Goal: Task Accomplishment & Management: Use online tool/utility

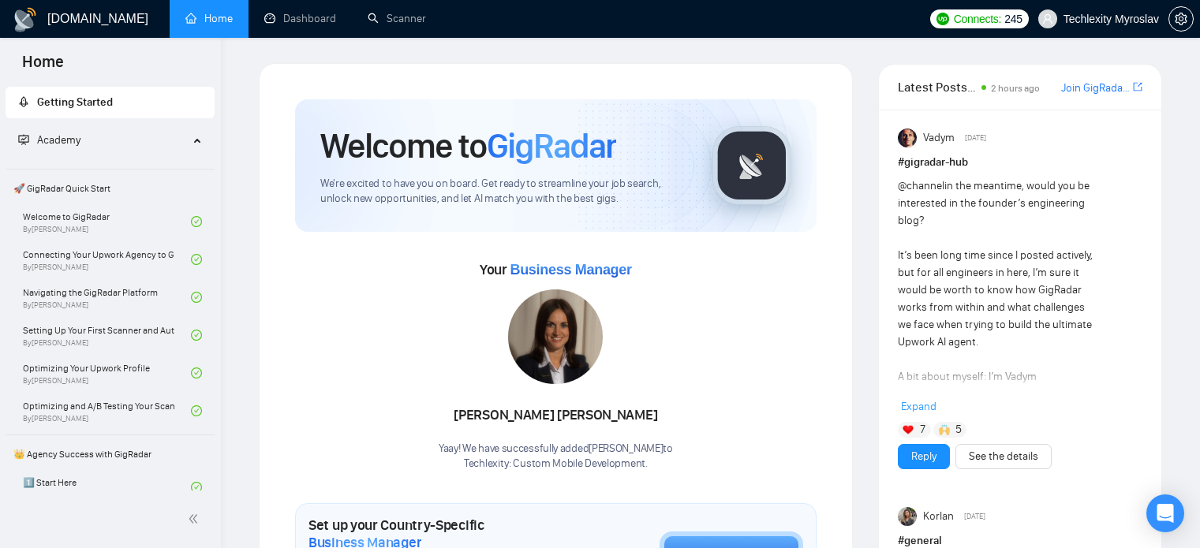
scroll to position [1472, 0]
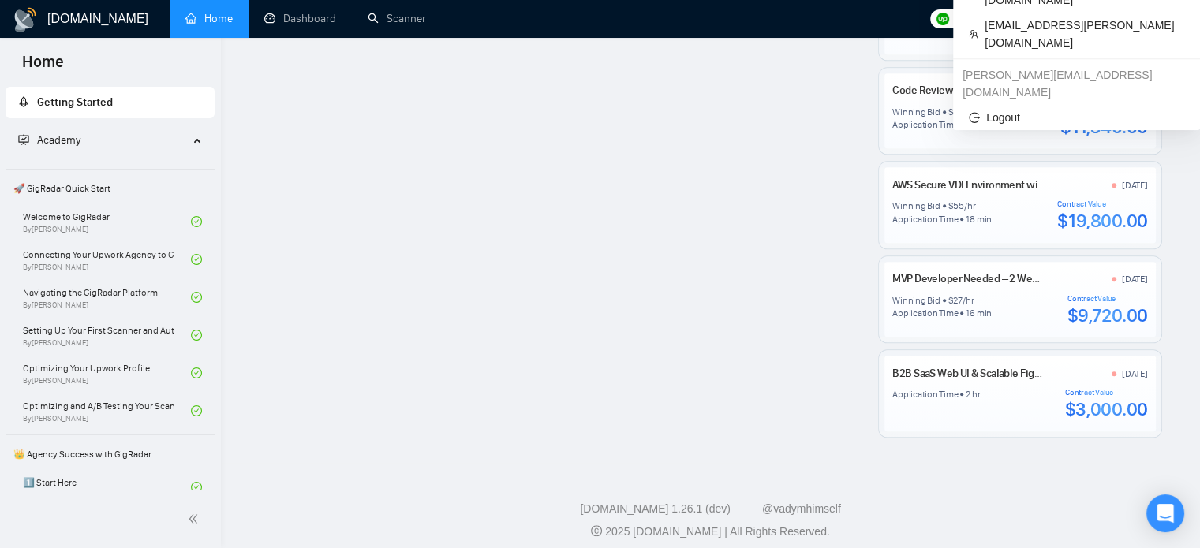
click at [1122, 19] on span "Techlexity Myroslav" at bounding box center [1111, 19] width 95 height 0
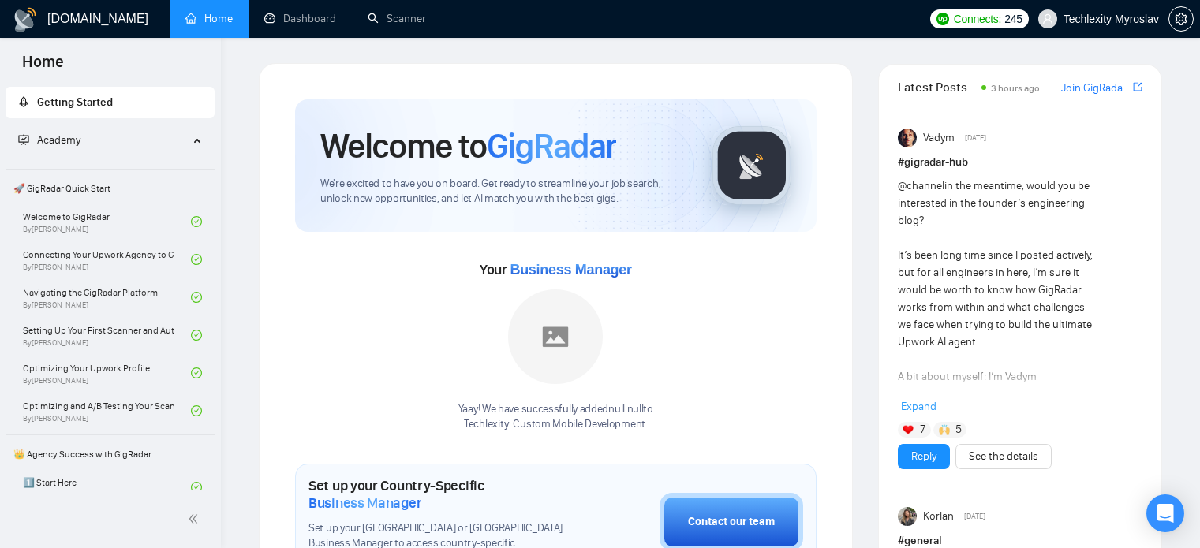
scroll to position [1472, 0]
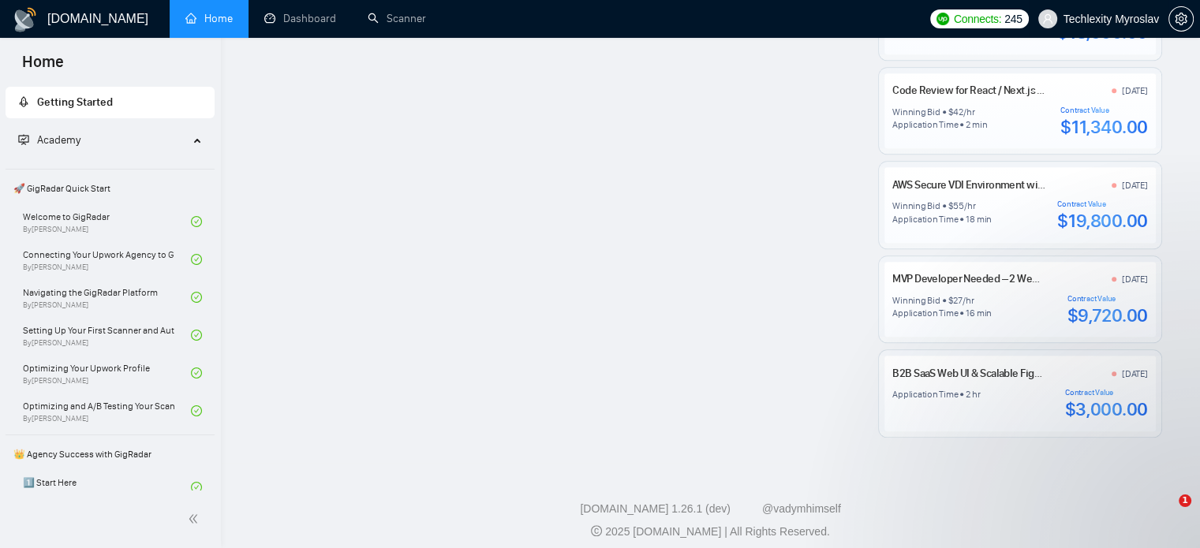
click at [1101, 19] on span "Techlexity Myroslav" at bounding box center [1111, 19] width 95 height 0
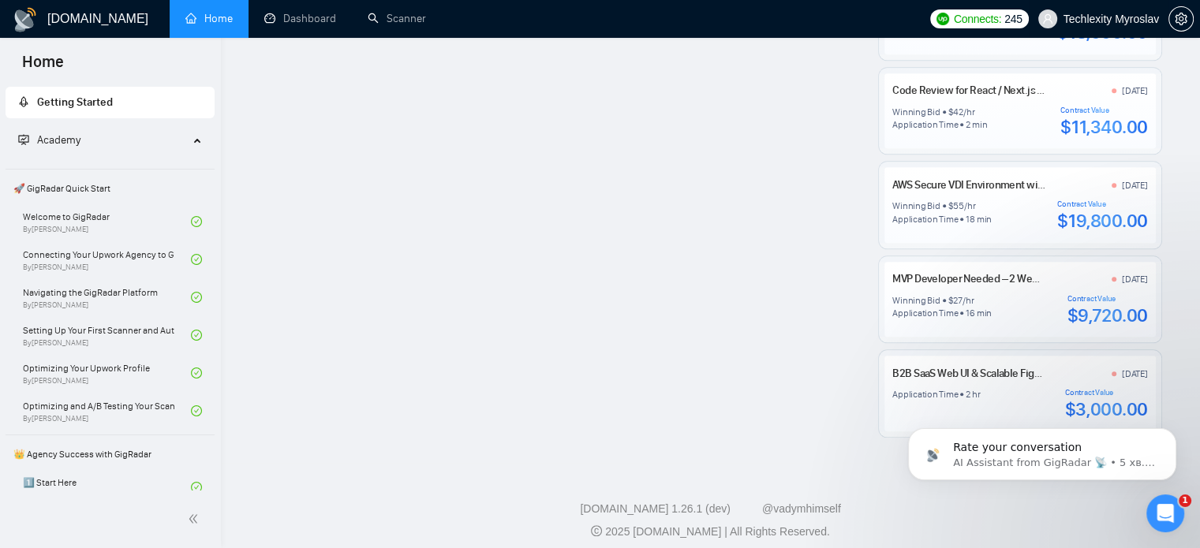
scroll to position [0, 0]
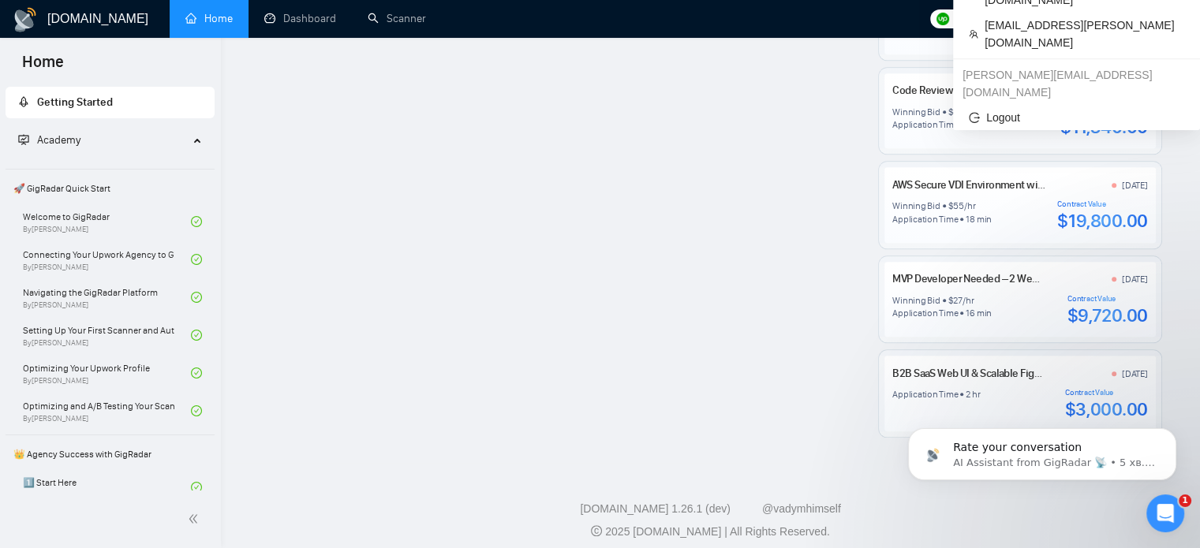
click at [1092, 19] on span "Techlexity Myroslav" at bounding box center [1111, 19] width 95 height 0
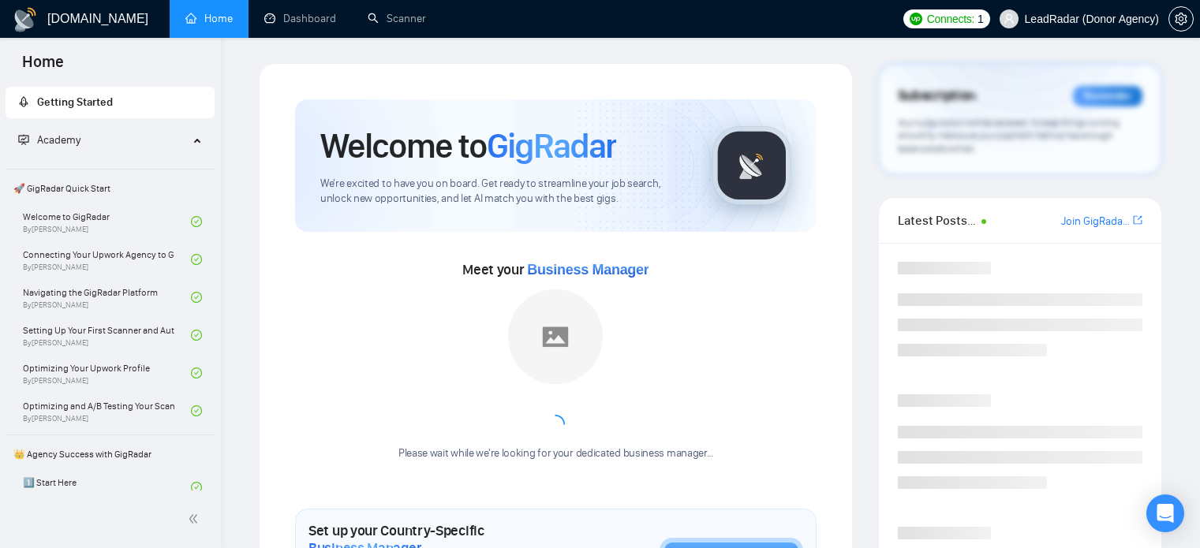
scroll to position [1472, 0]
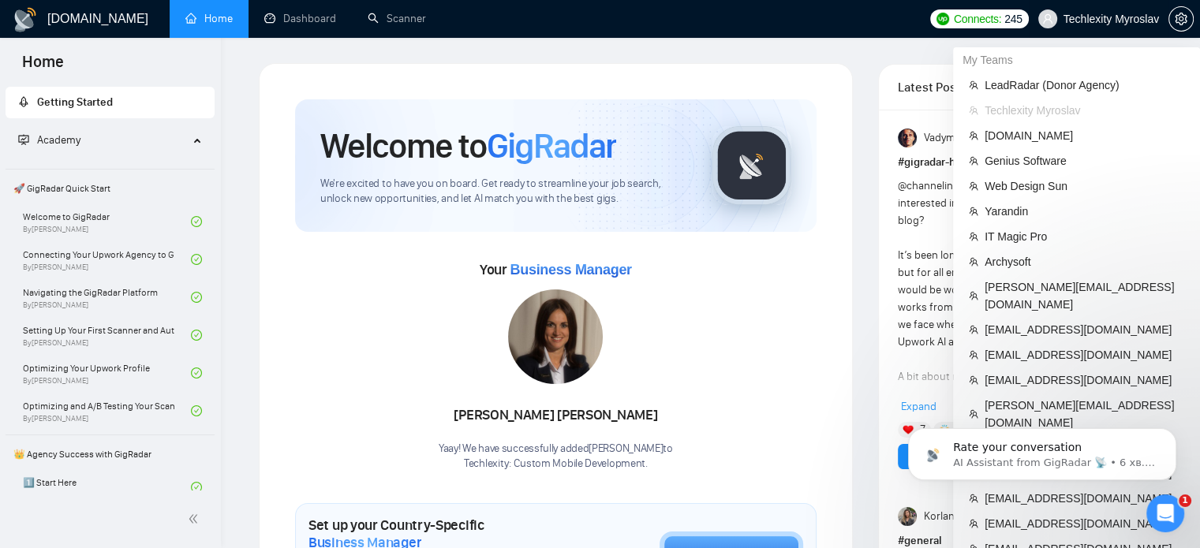
click at [1121, 19] on span "Techlexity Myroslav" at bounding box center [1111, 19] width 95 height 0
click at [1054, 84] on span "LeadRadar (Donor Agency)" at bounding box center [1085, 85] width 200 height 17
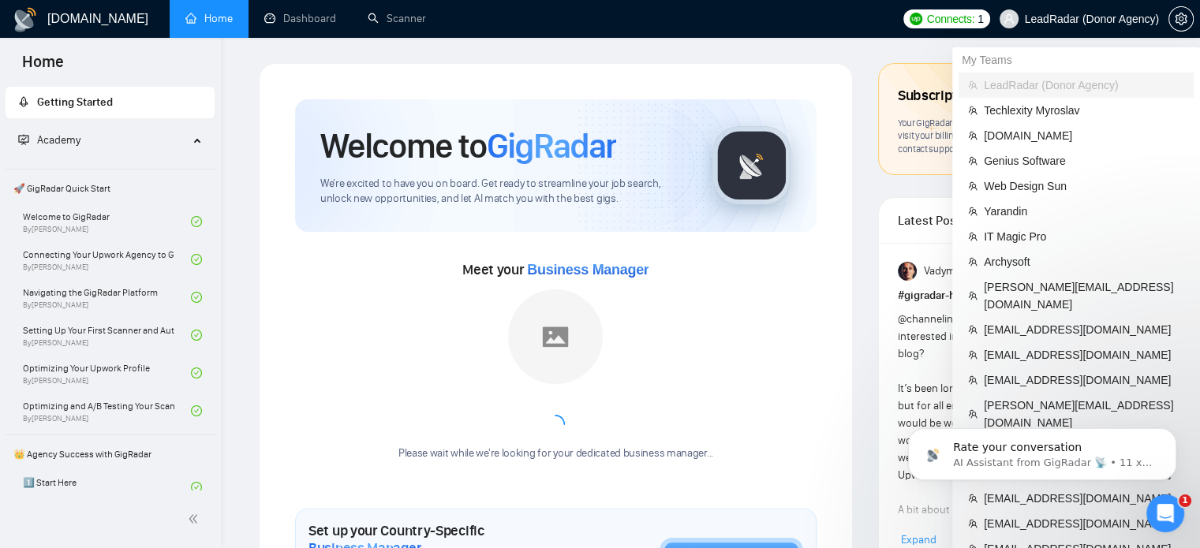
click at [1084, 19] on span "LeadRadar (Donor Agency)" at bounding box center [1092, 19] width 134 height 0
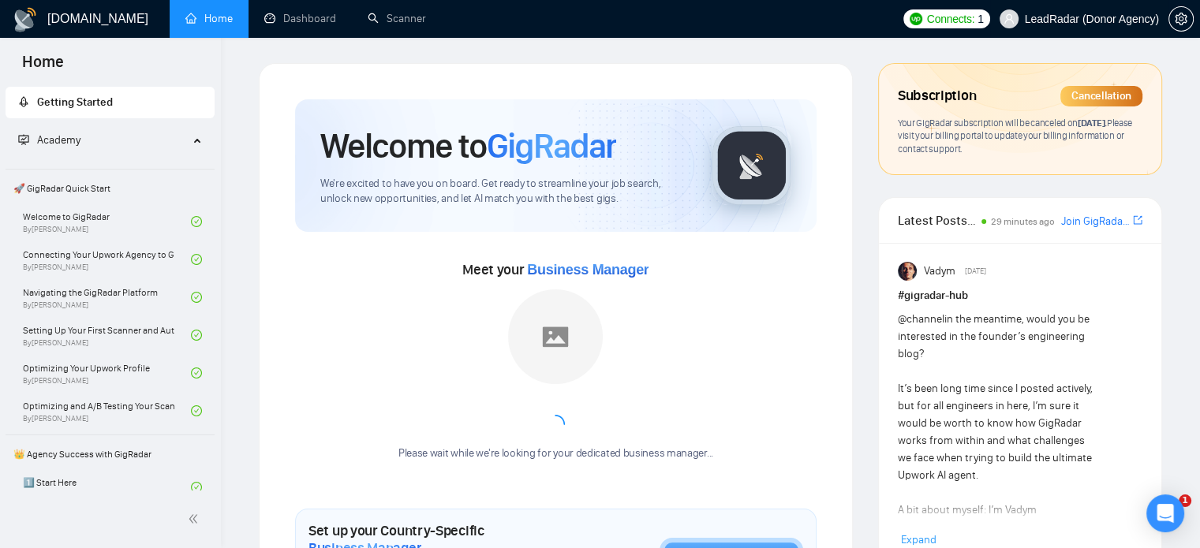
click at [1102, 19] on span "LeadRadar (Donor Agency)" at bounding box center [1092, 19] width 134 height 0
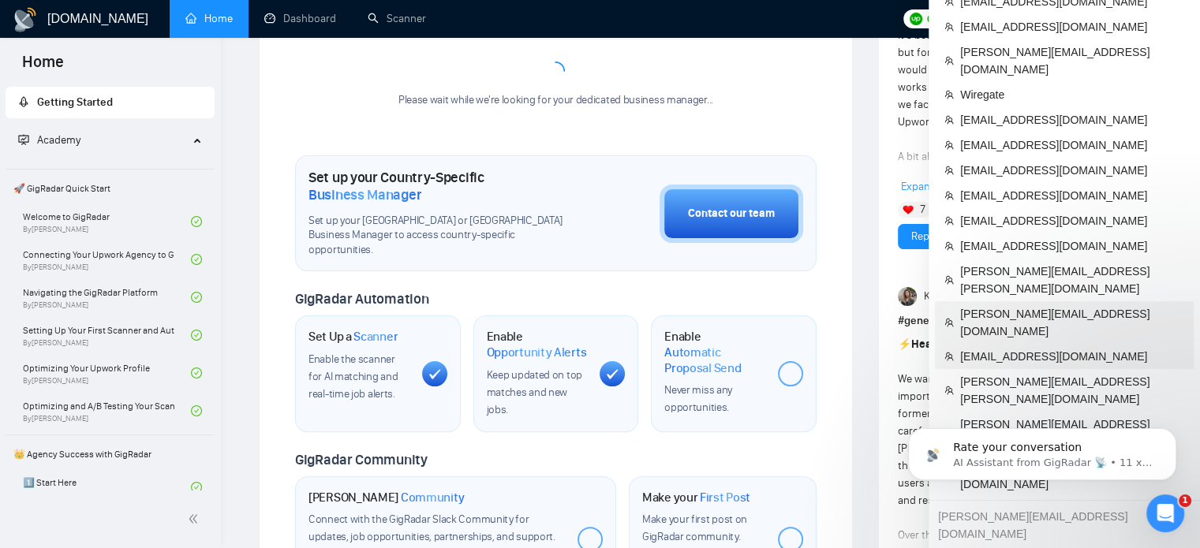
scroll to position [354, 0]
click at [987, 348] on span "accounts@pathfindermarketing.com.au" at bounding box center [1072, 356] width 224 height 17
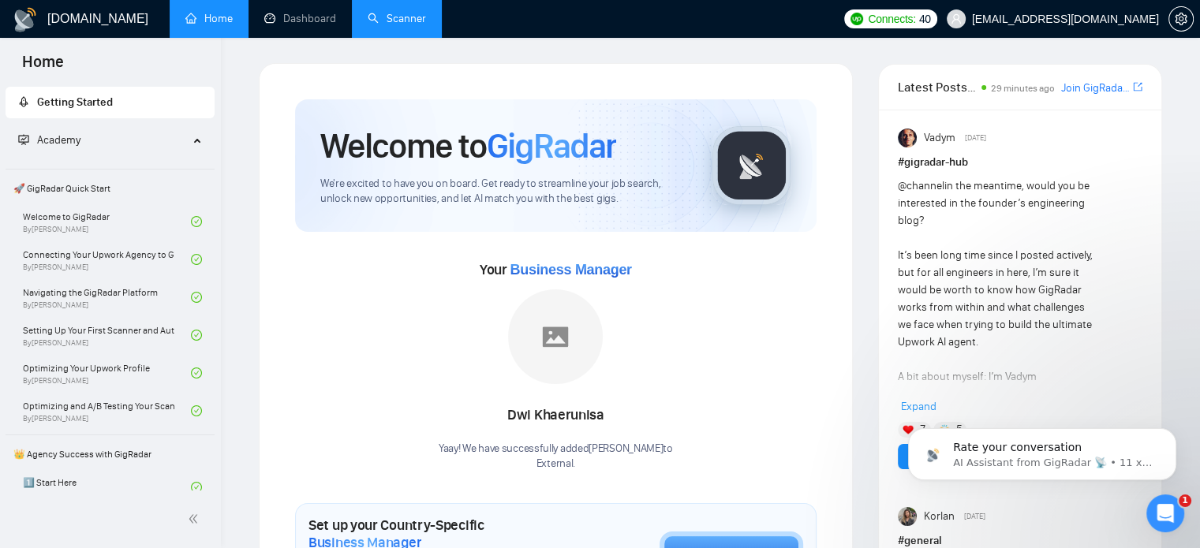
click at [407, 20] on link "Scanner" at bounding box center [397, 18] width 58 height 13
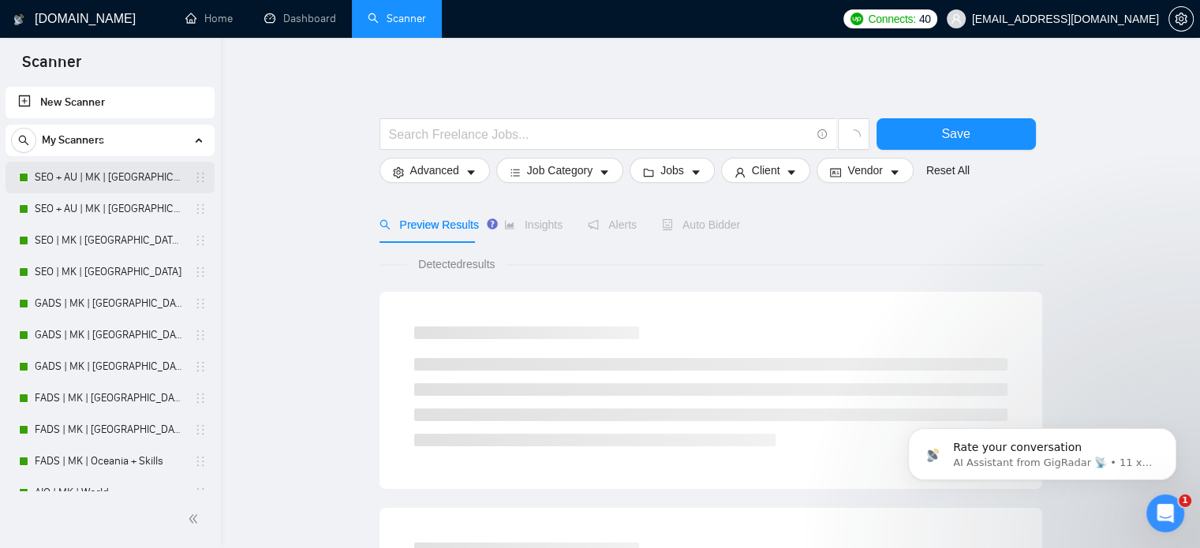
click at [88, 181] on link "SEO + AU | MK | Oceania | Titles" at bounding box center [110, 178] width 150 height 32
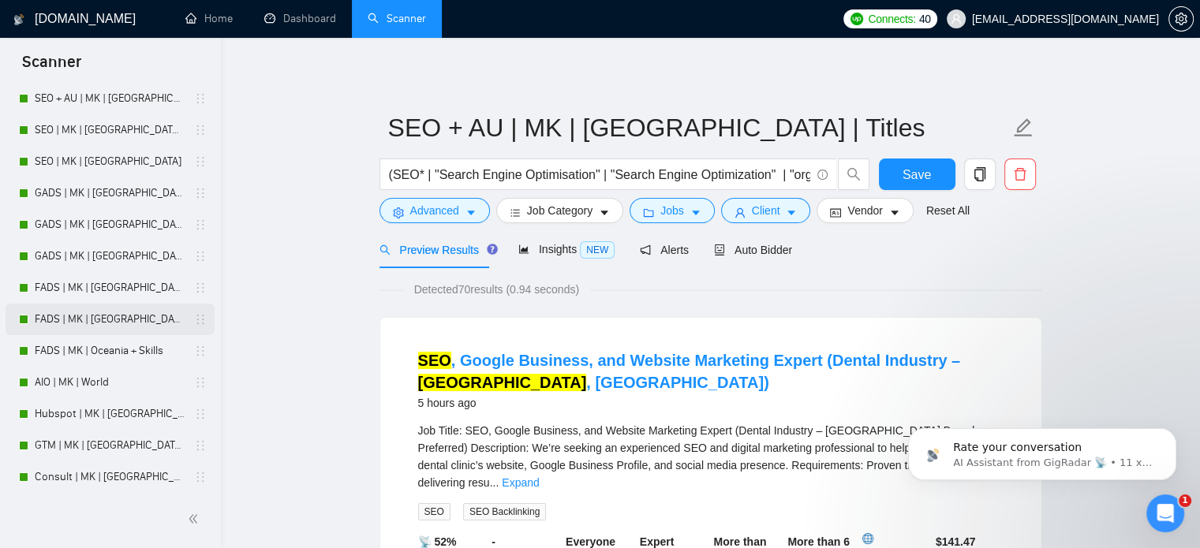
scroll to position [110, 0]
click at [1027, 19] on span "[EMAIL_ADDRESS][DOMAIN_NAME]" at bounding box center [1065, 19] width 187 height 0
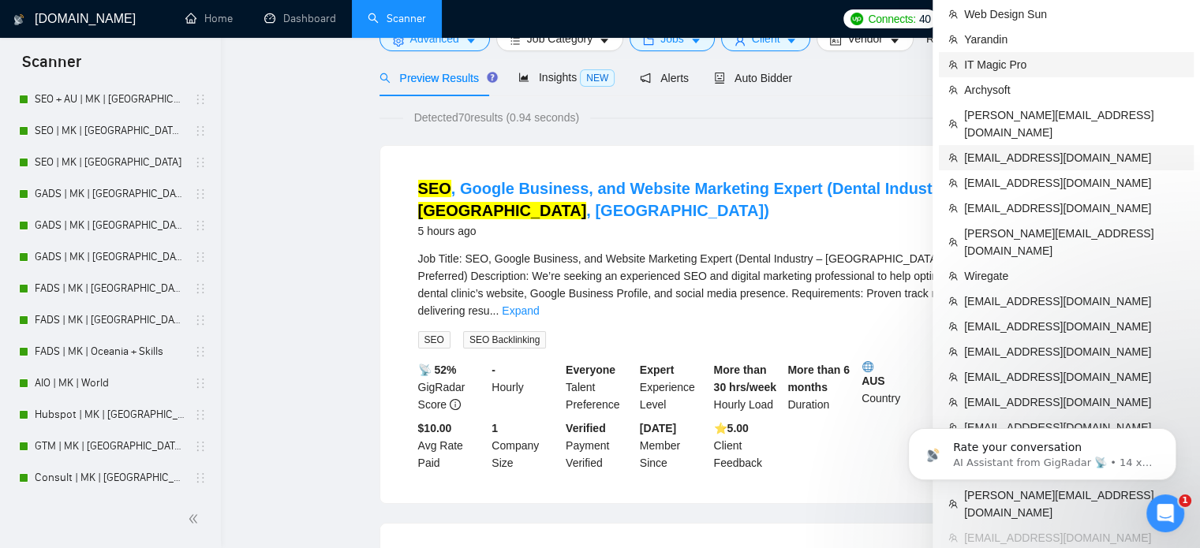
scroll to position [0, 0]
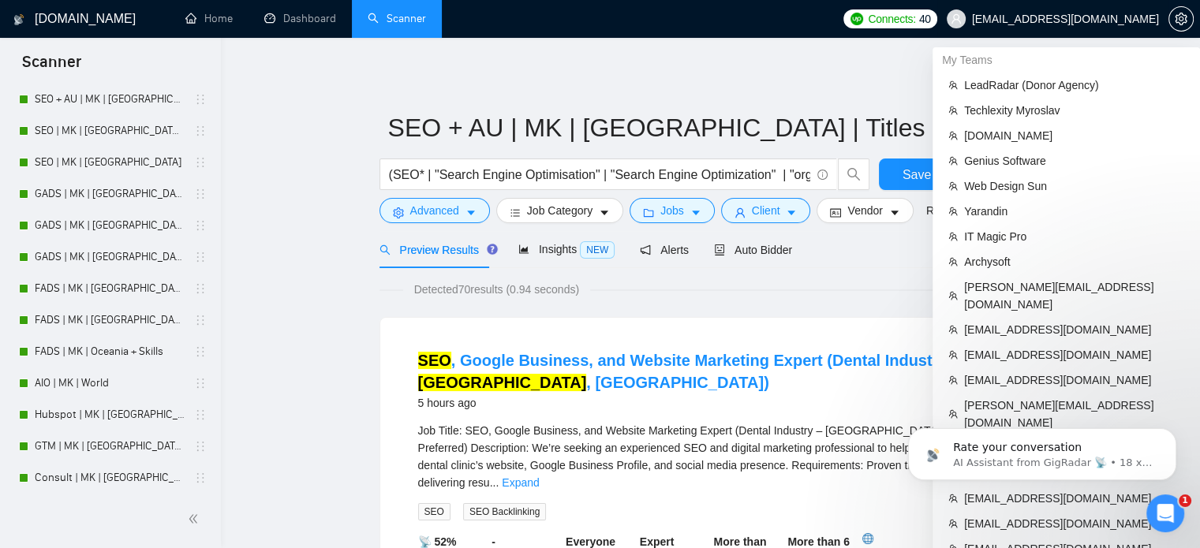
click at [1040, 19] on span "[EMAIL_ADDRESS][DOMAIN_NAME]" at bounding box center [1065, 19] width 187 height 0
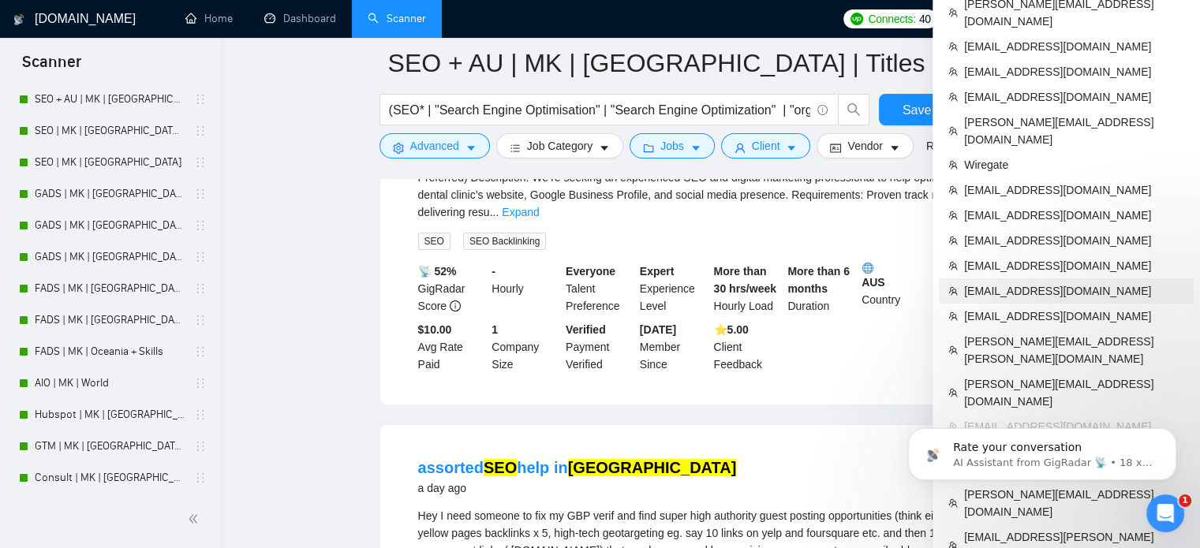
scroll to position [284, 0]
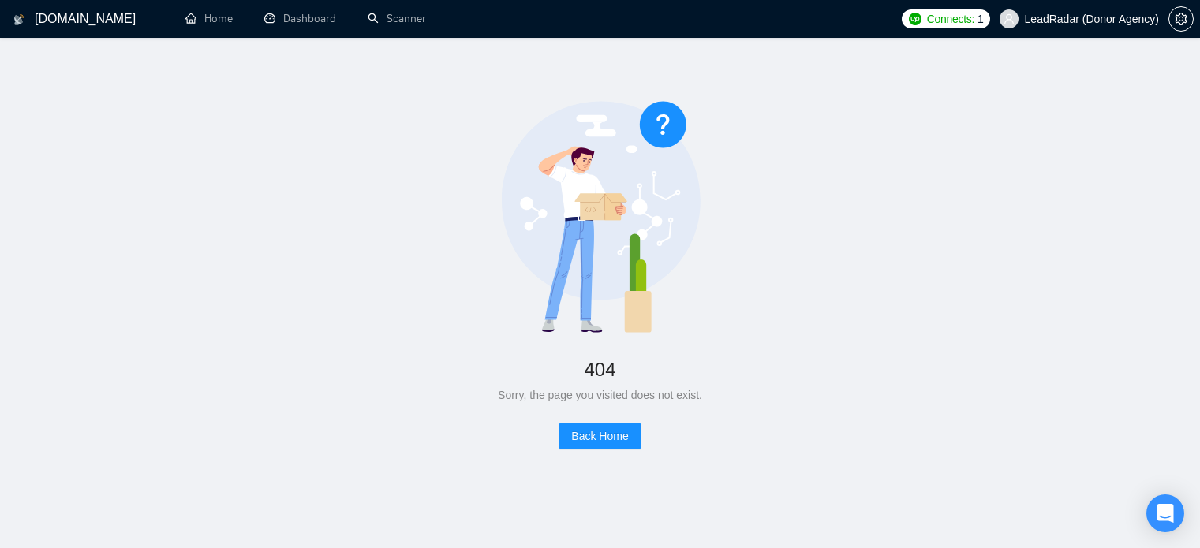
scroll to position [59, 0]
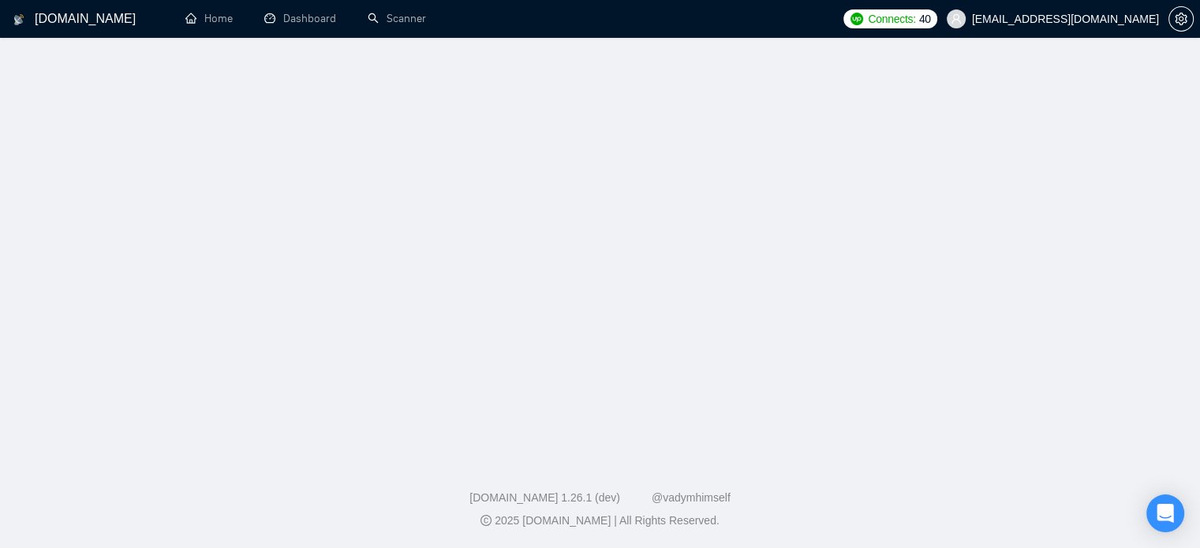
click at [41, 14] on h1 "[DOMAIN_NAME]" at bounding box center [85, 19] width 101 height 38
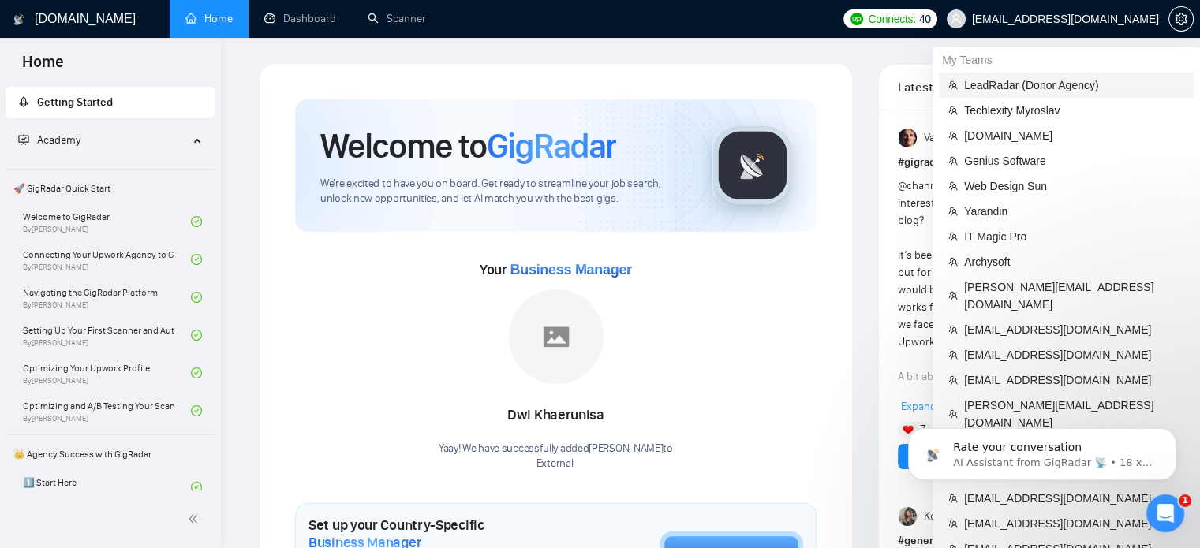
click at [1001, 86] on span "LeadRadar (Donor Agency)" at bounding box center [1074, 85] width 220 height 17
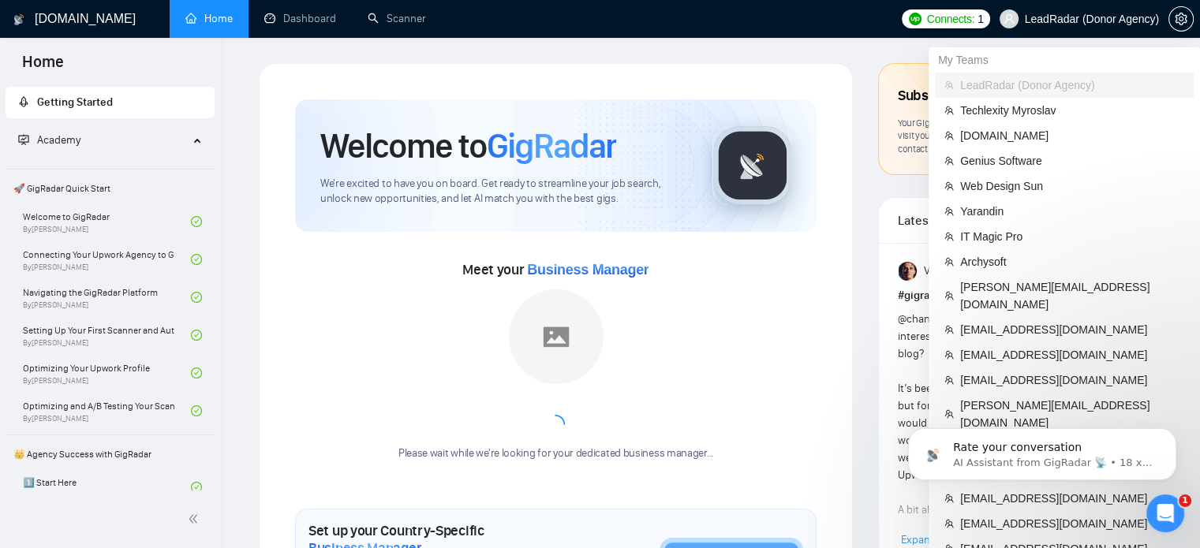
click at [1095, 19] on span "LeadRadar (Donor Agency)" at bounding box center [1092, 19] width 134 height 0
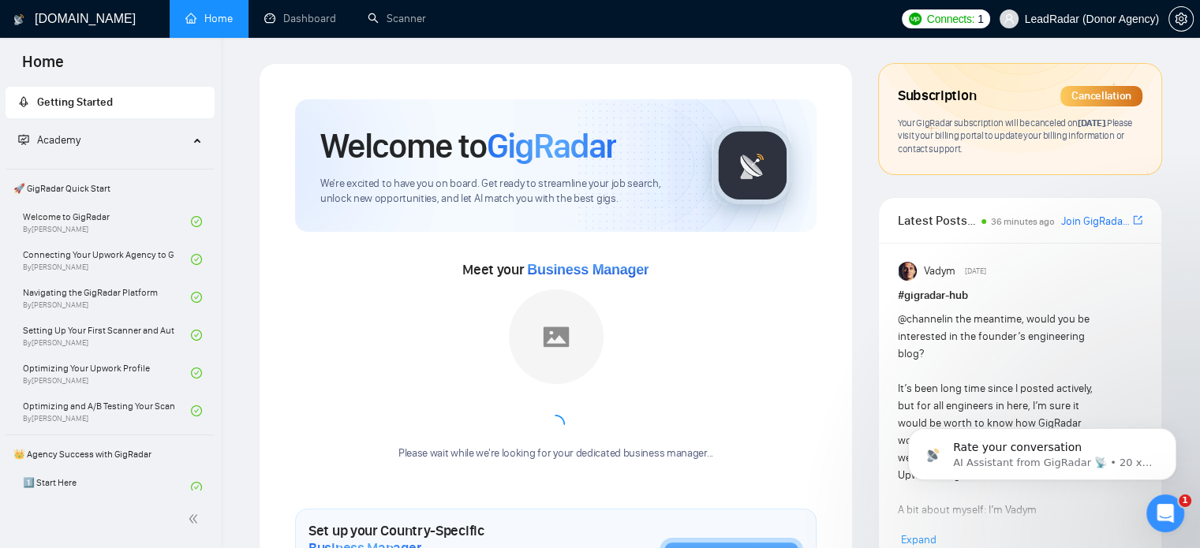
click at [1069, 29] on span "LeadRadar (Donor Agency)" at bounding box center [1079, 19] width 178 height 51
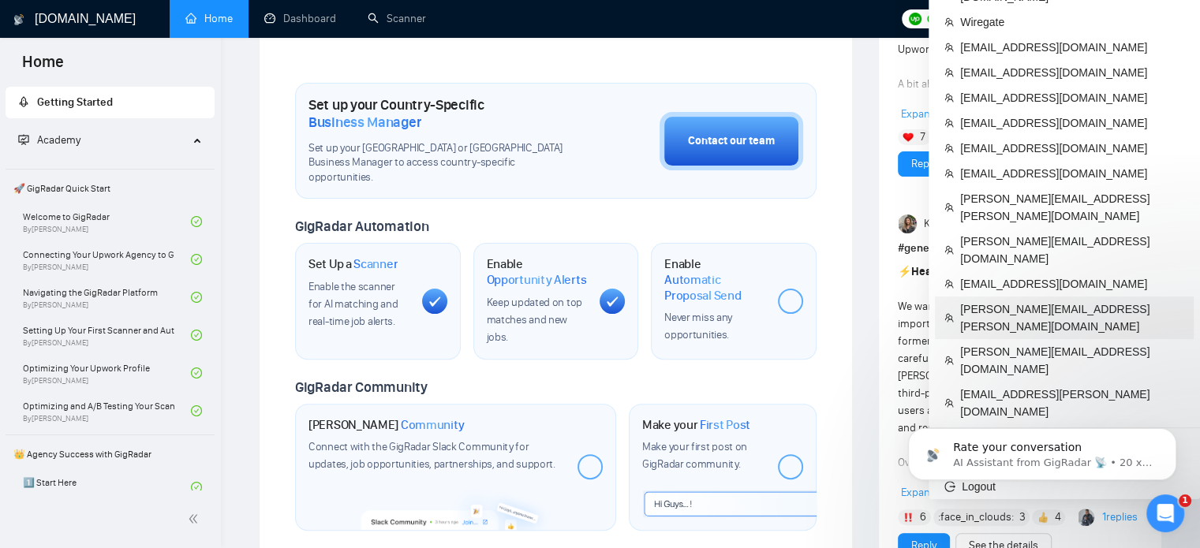
scroll to position [426, 0]
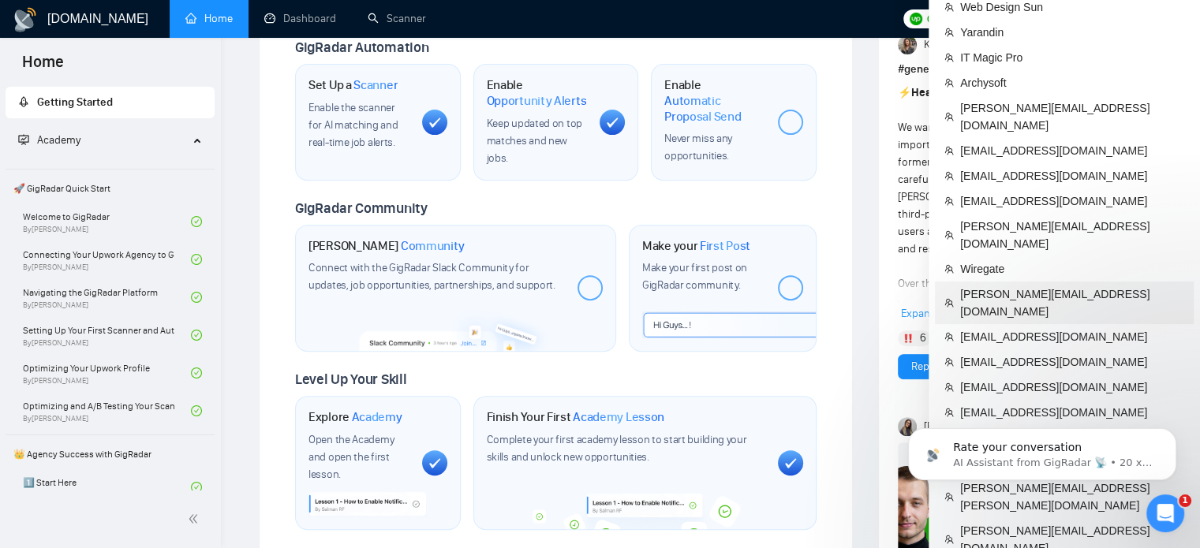
scroll to position [609, 0]
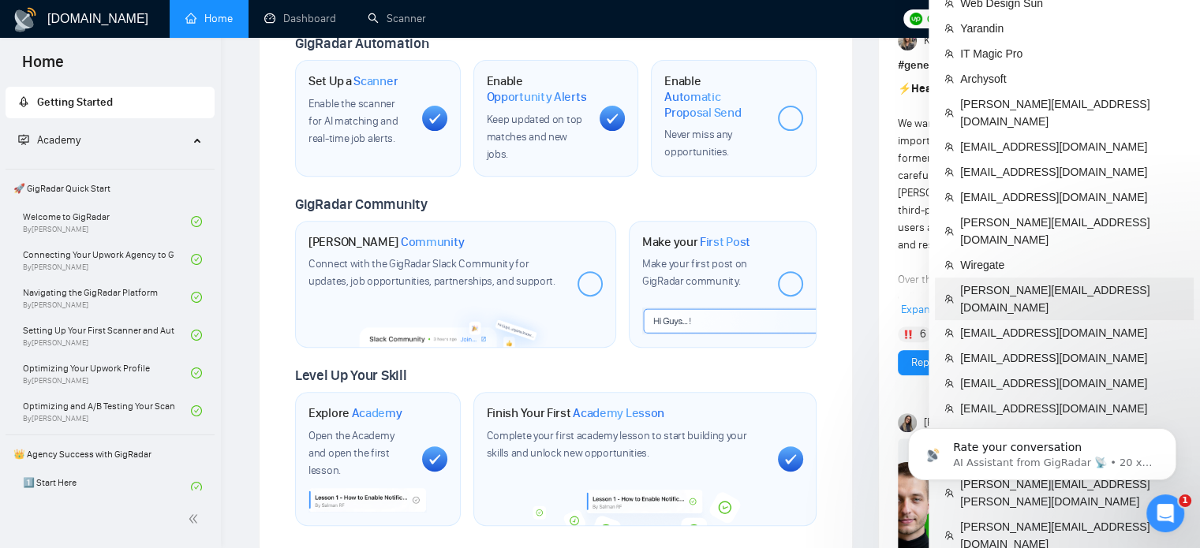
click at [1034, 282] on span "[PERSON_NAME][EMAIL_ADDRESS][DOMAIN_NAME]" at bounding box center [1072, 299] width 224 height 35
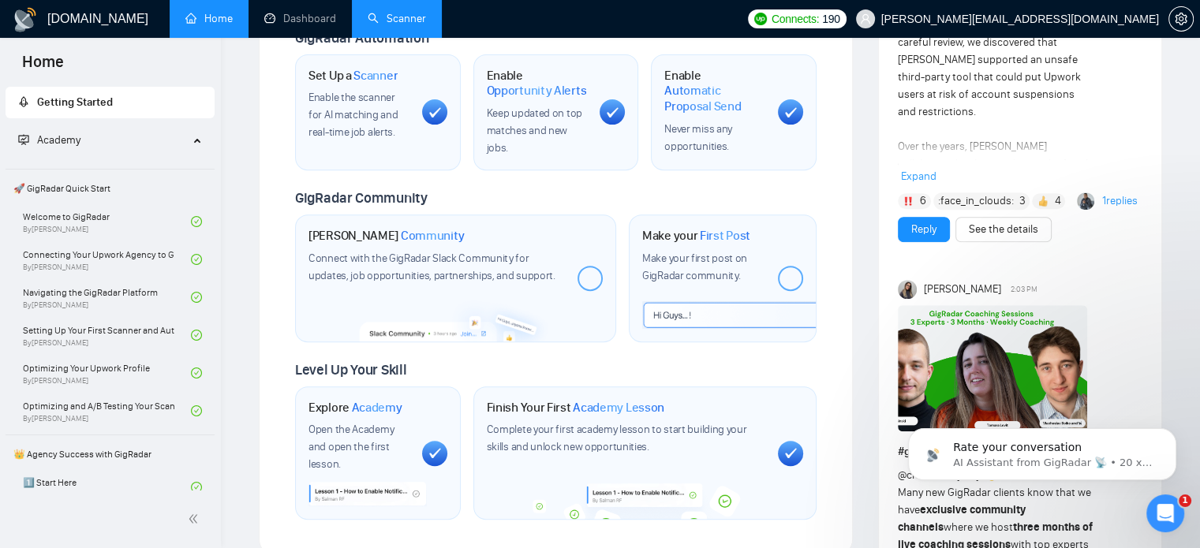
click at [396, 18] on link "Scanner" at bounding box center [397, 18] width 58 height 13
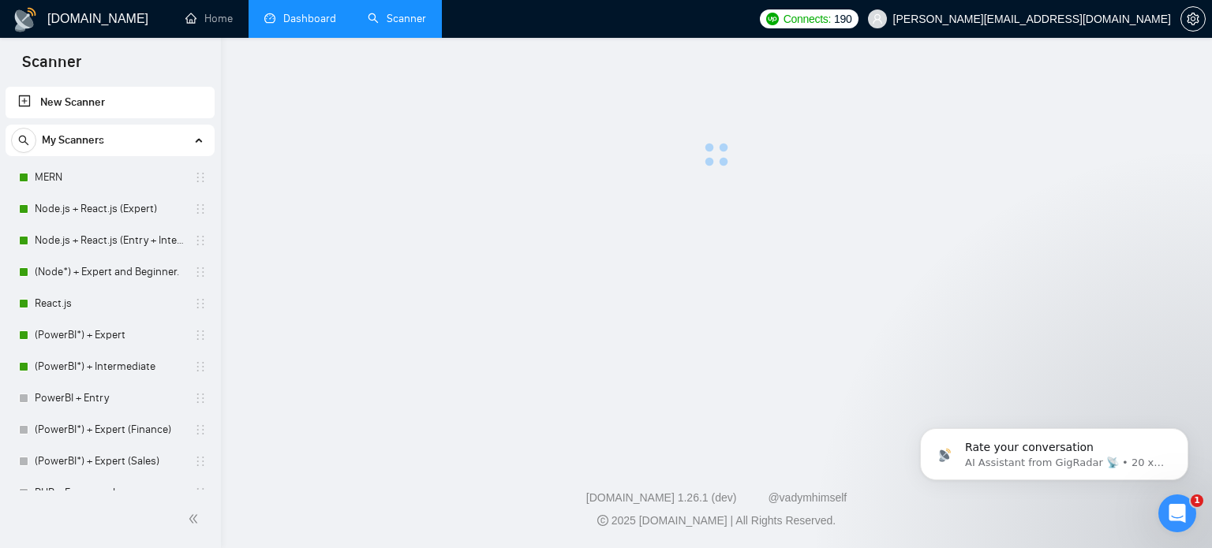
click at [305, 25] on link "Dashboard" at bounding box center [300, 18] width 72 height 13
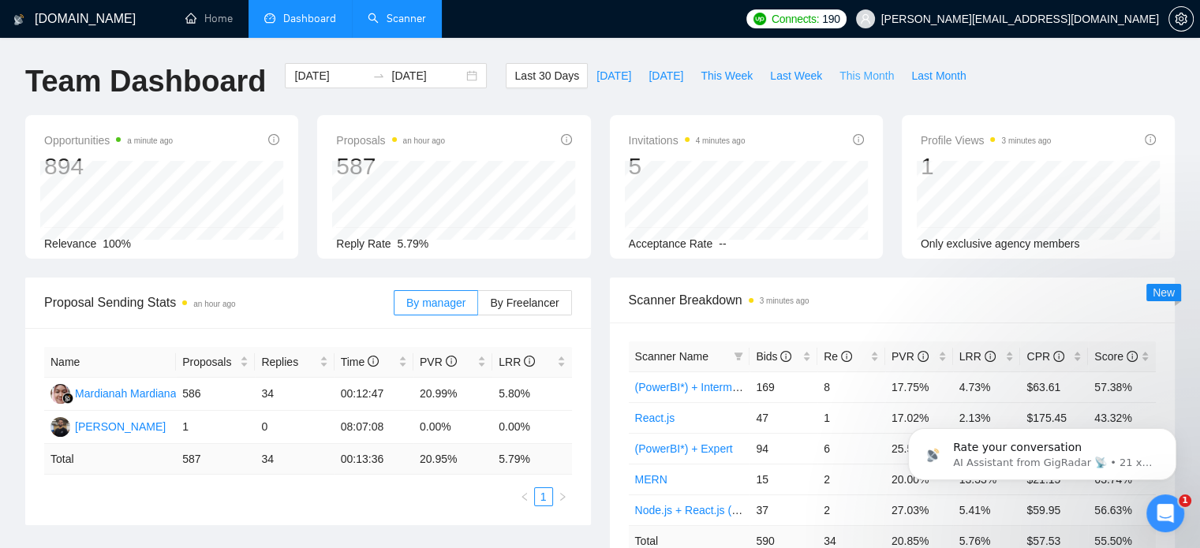
click at [856, 74] on span "This Month" at bounding box center [867, 75] width 54 height 17
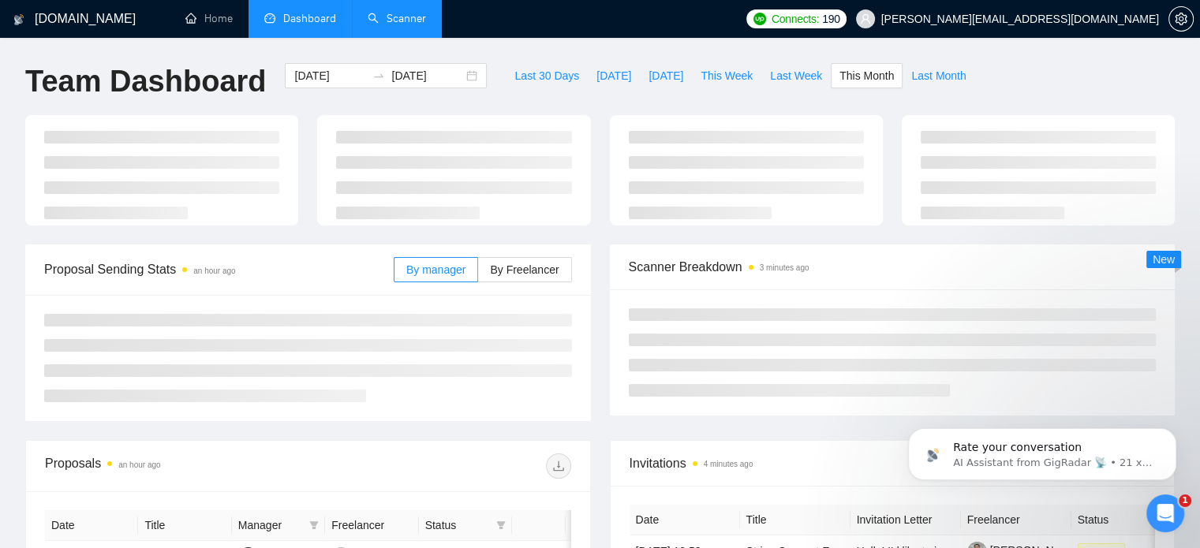
type input "[DATE]"
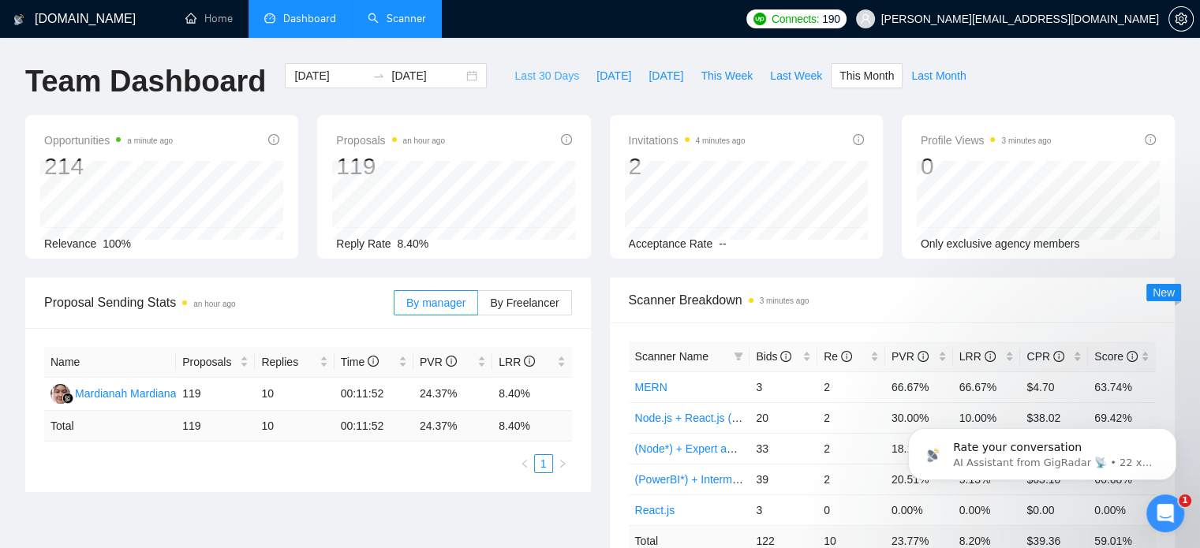
click at [524, 77] on span "Last 30 Days" at bounding box center [547, 75] width 65 height 17
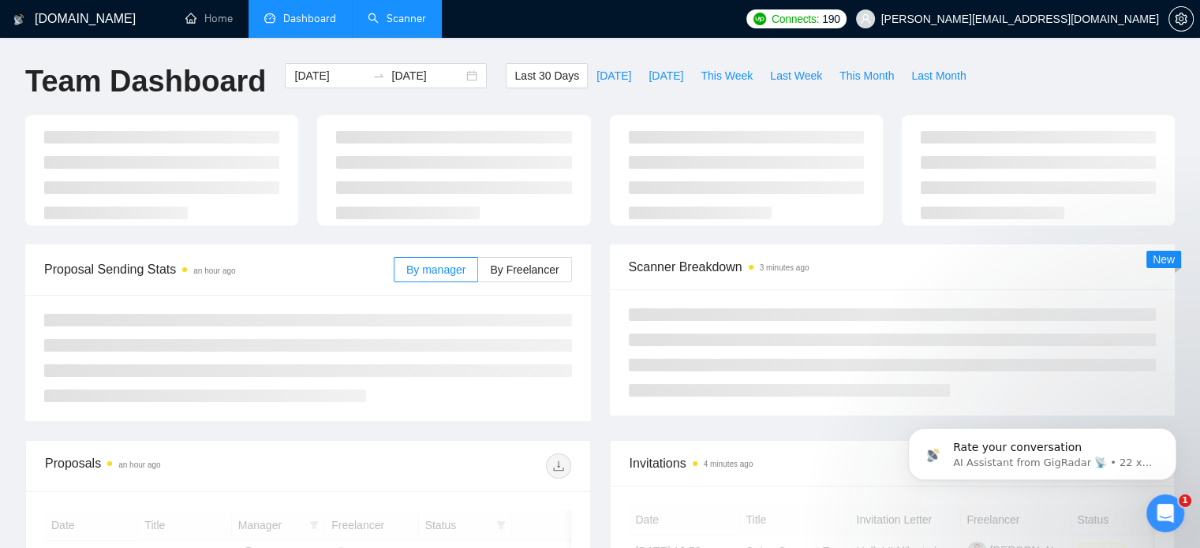
type input "[DATE]"
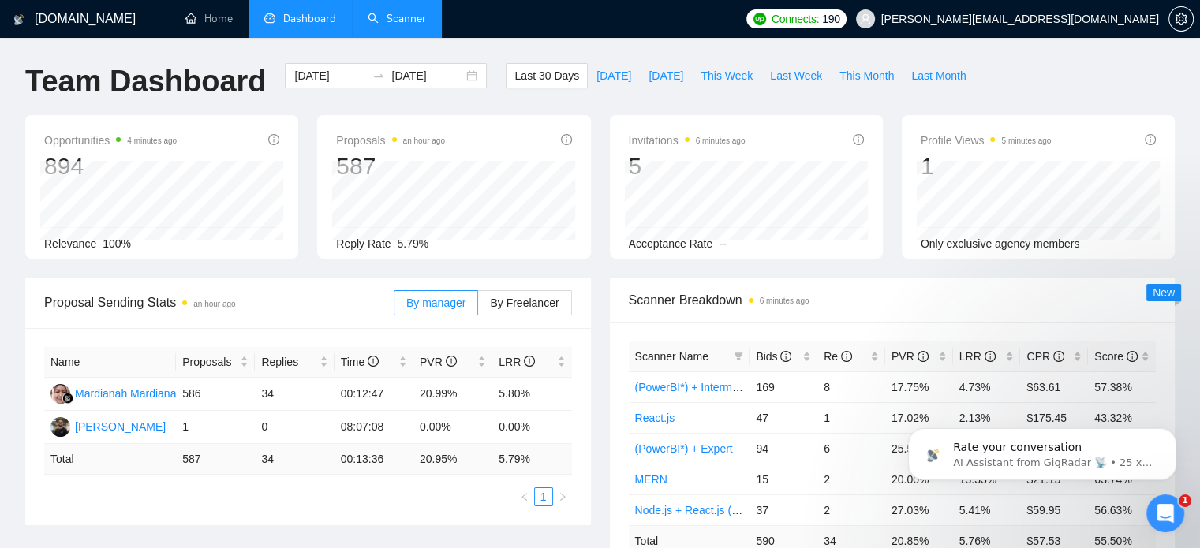
click at [414, 18] on link "Scanner" at bounding box center [397, 18] width 58 height 13
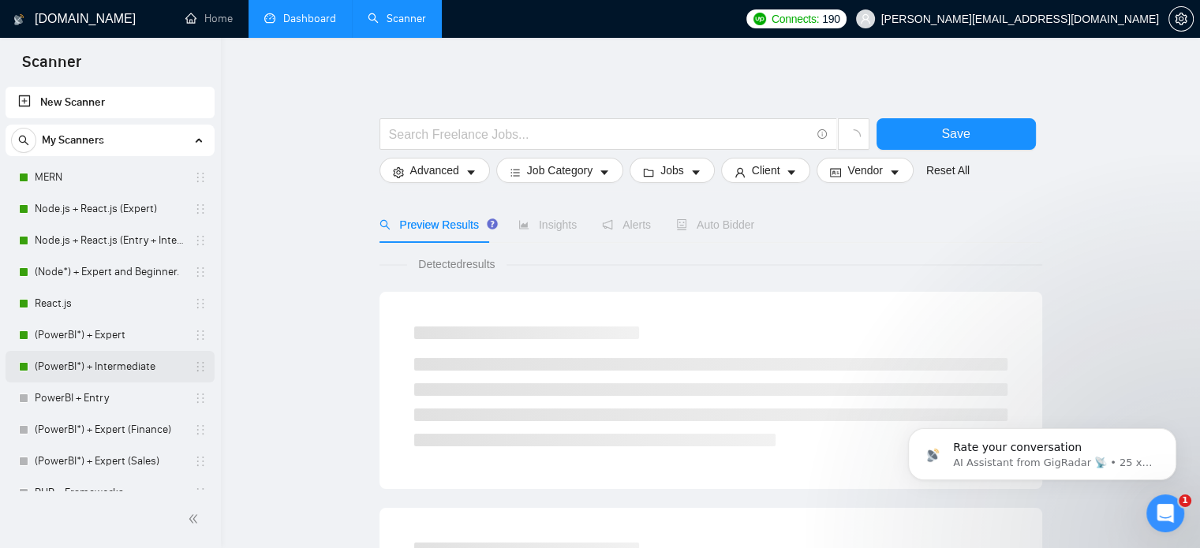
click at [123, 365] on link "(PowerBI*) + Intermediate" at bounding box center [110, 367] width 150 height 32
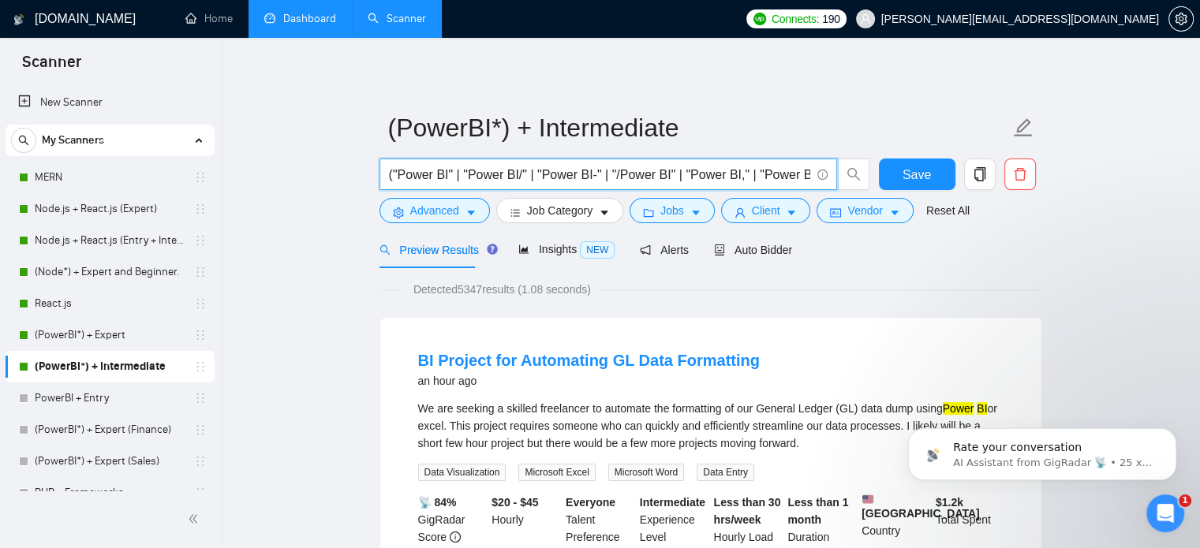
drag, startPoint x: 619, startPoint y: 176, endPoint x: 720, endPoint y: 175, distance: 101.8
click at [721, 176] on input "("Power BI" | "Power BI/" | "Power BI-" | "/Power BI" | "Power BI," | "Power BI…" at bounding box center [599, 175] width 421 height 20
click at [720, 175] on input "("Power BI" | "Power BI/" | "Power BI-" | "/Power BI" | "Power BI," | "Power BI…" at bounding box center [599, 175] width 421 height 20
drag, startPoint x: 722, startPoint y: 174, endPoint x: 350, endPoint y: 178, distance: 371.7
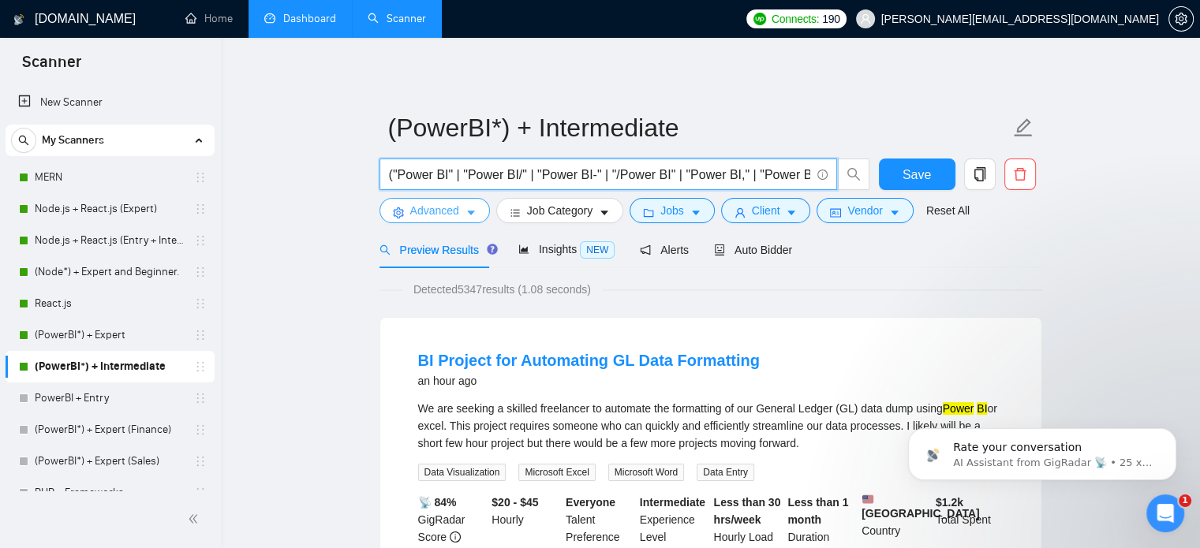
click at [459, 211] on button "Advanced" at bounding box center [435, 210] width 110 height 25
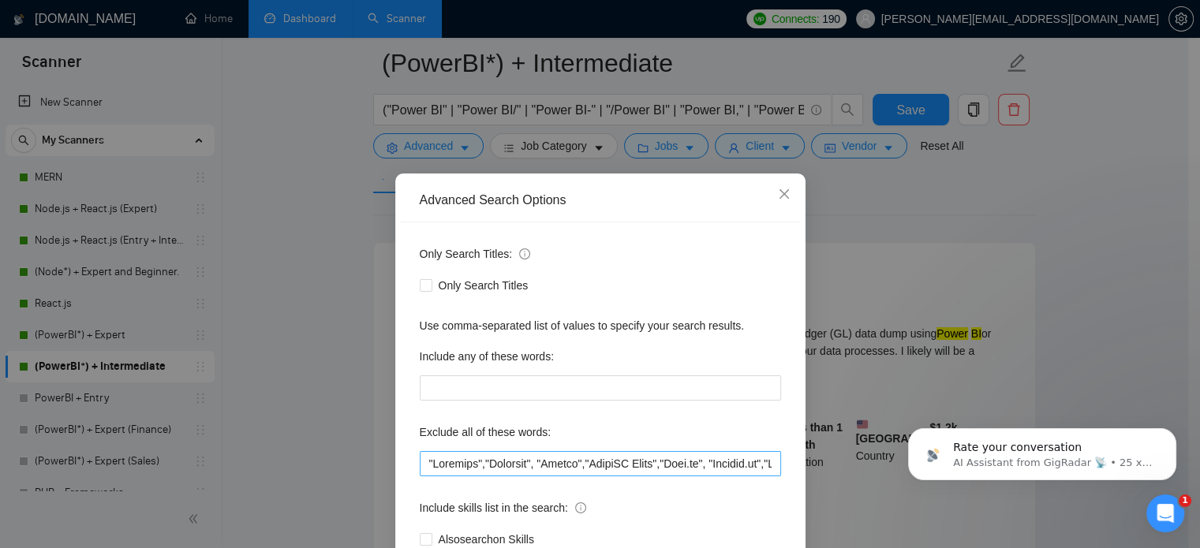
scroll to position [88, 0]
click at [516, 470] on input "text" at bounding box center [600, 463] width 361 height 25
click at [1001, 163] on div "Advanced Search Options Only Search Titles: Only Search Titles Use comma-separa…" at bounding box center [600, 274] width 1200 height 548
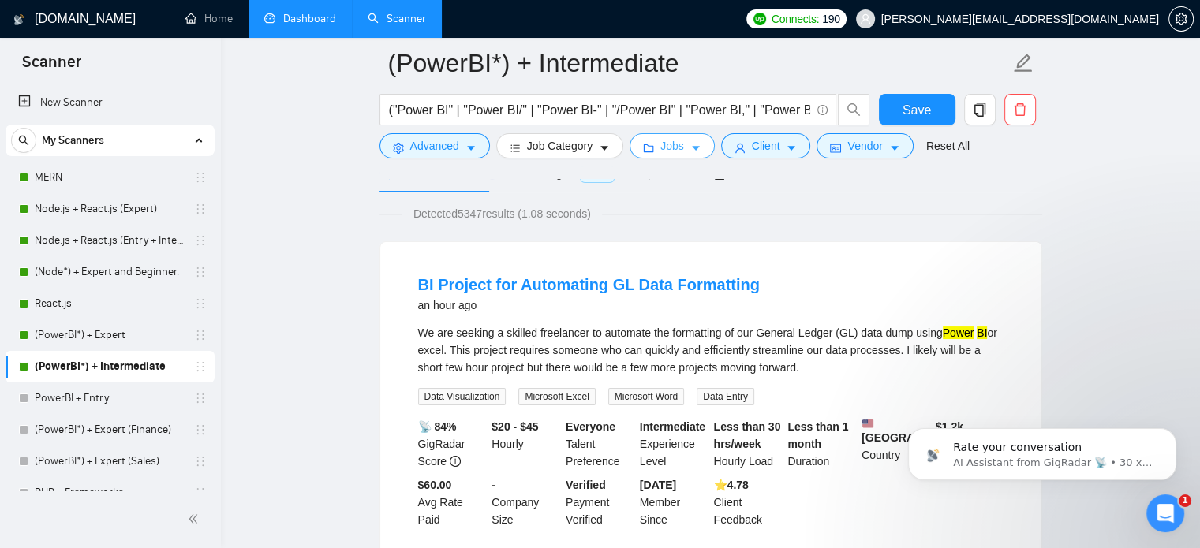
click at [692, 148] on icon "caret-down" at bounding box center [696, 149] width 8 height 5
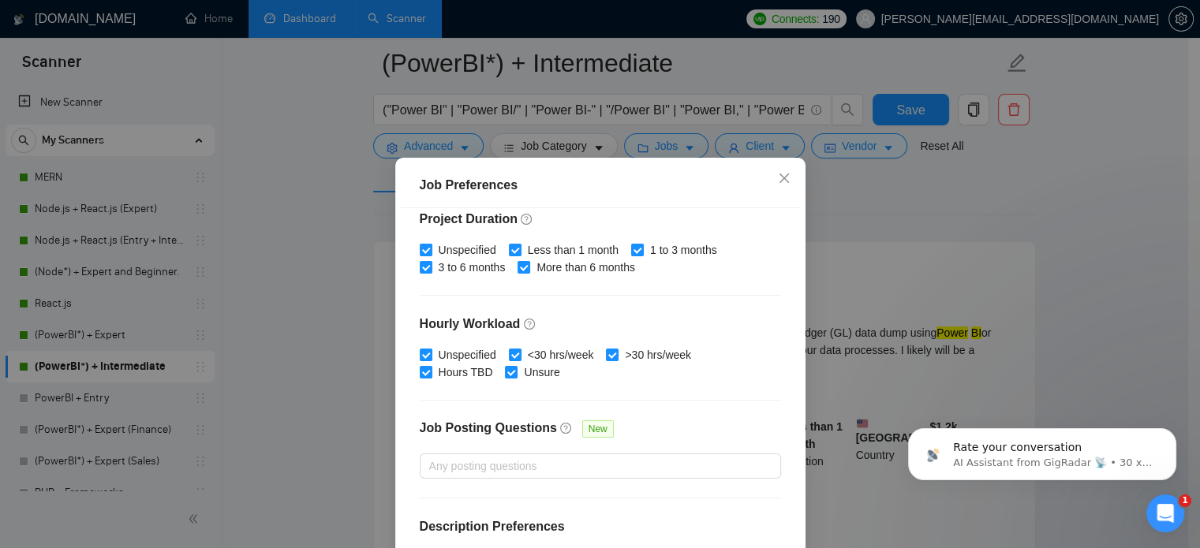
scroll to position [505, 0]
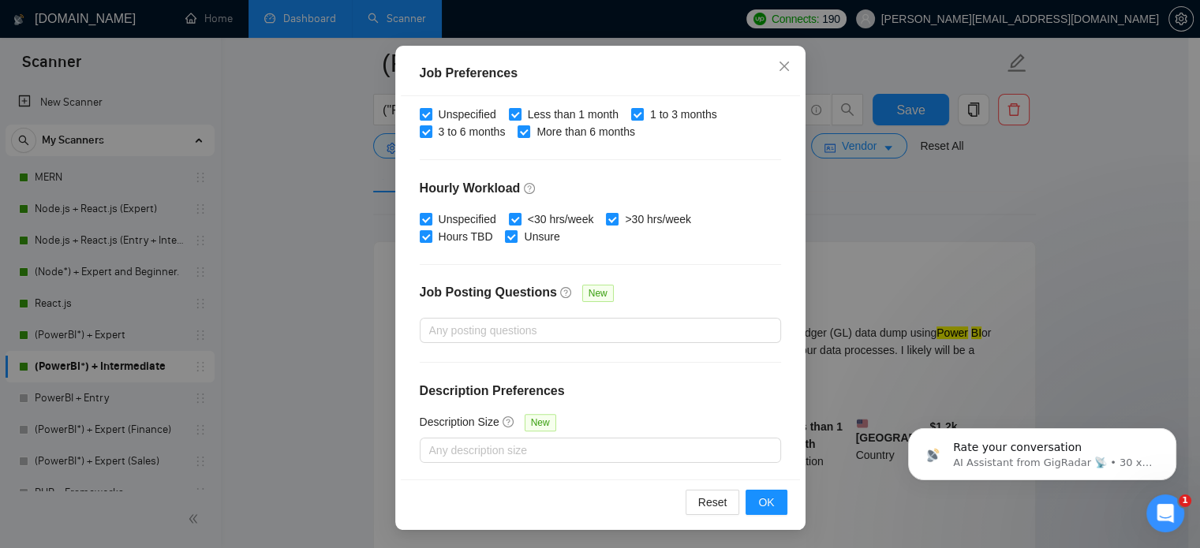
click at [1001, 202] on div "Job Preferences Budget Project Type All Fixed Price Hourly Rate Fixed Price Bud…" at bounding box center [600, 274] width 1200 height 548
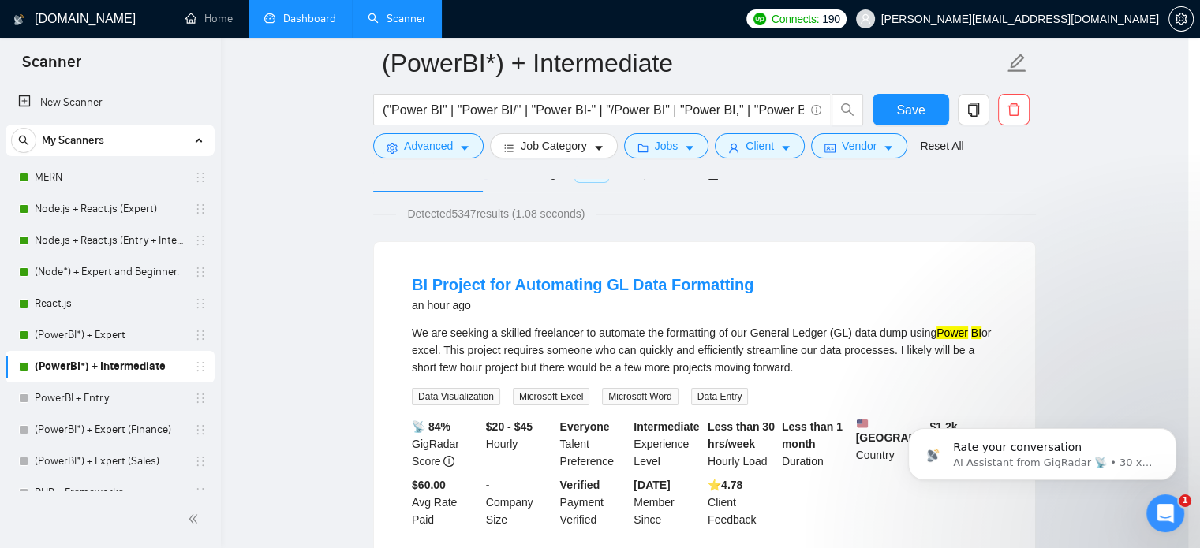
scroll to position [50, 0]
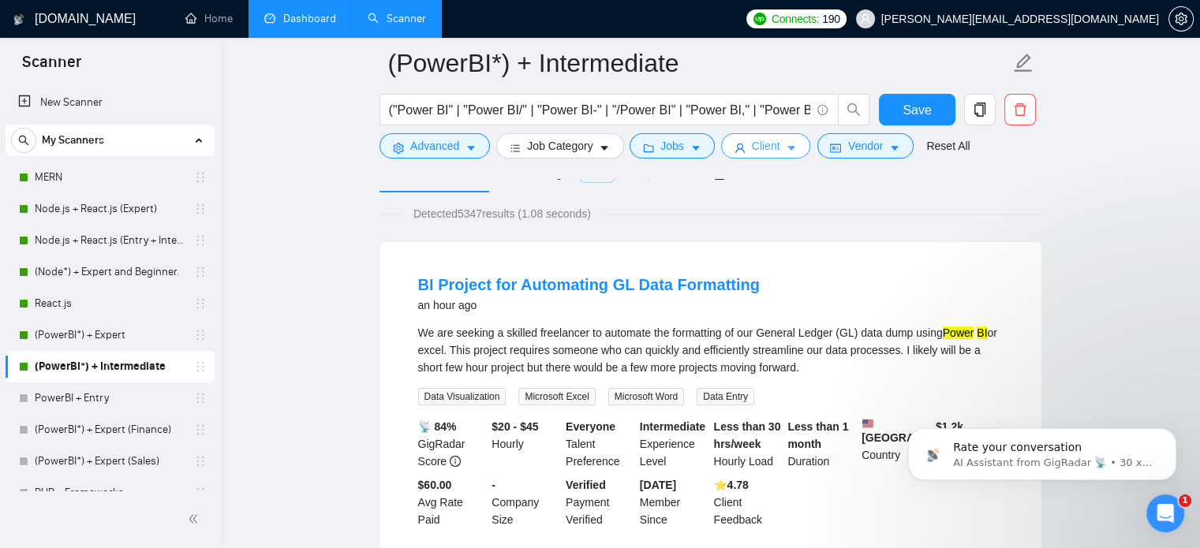
click at [770, 146] on span "Client" at bounding box center [766, 145] width 28 height 17
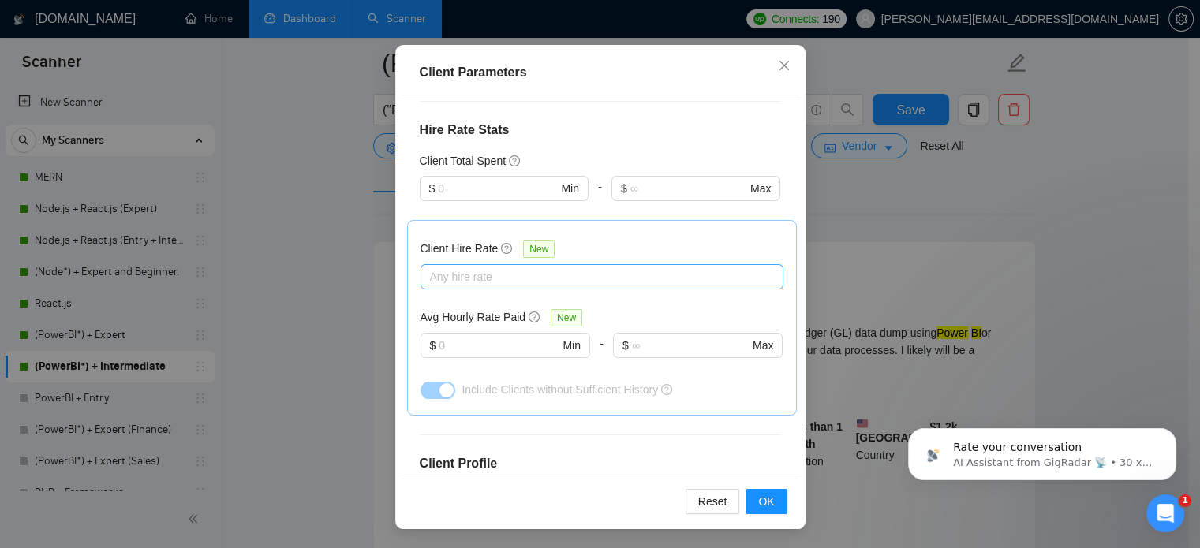
scroll to position [387, 0]
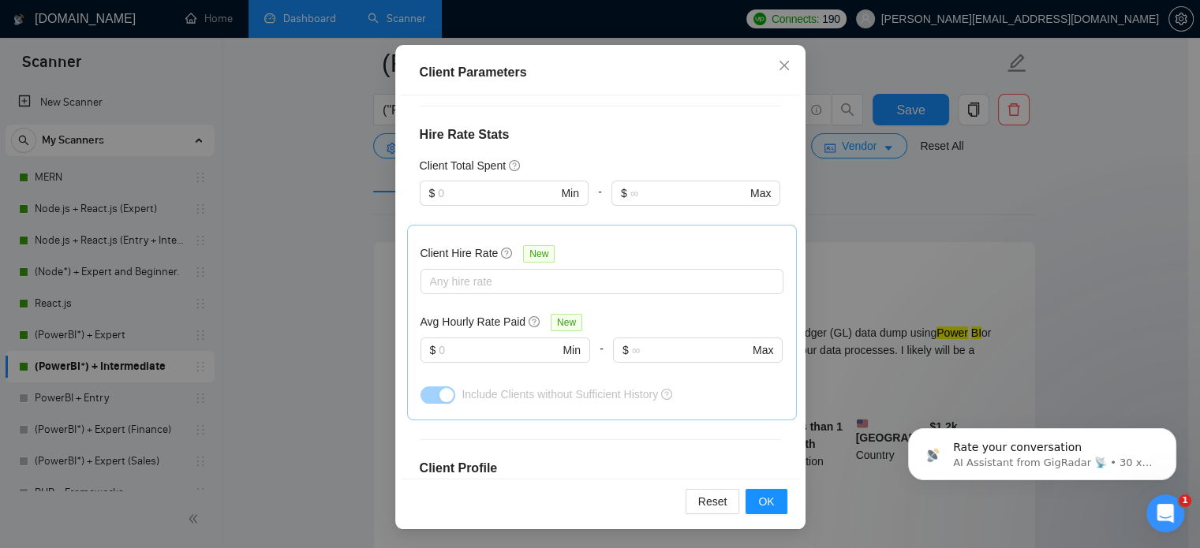
click at [1049, 177] on div "Client Parameters Client Location Include Client Countries Select Exclude Clien…" at bounding box center [600, 274] width 1200 height 548
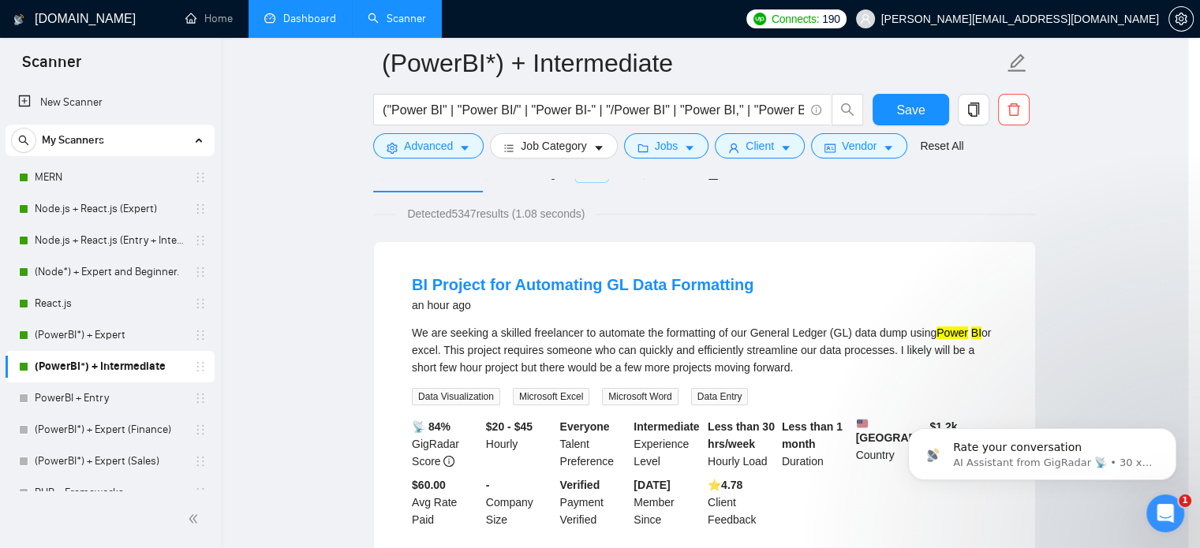
scroll to position [50, 0]
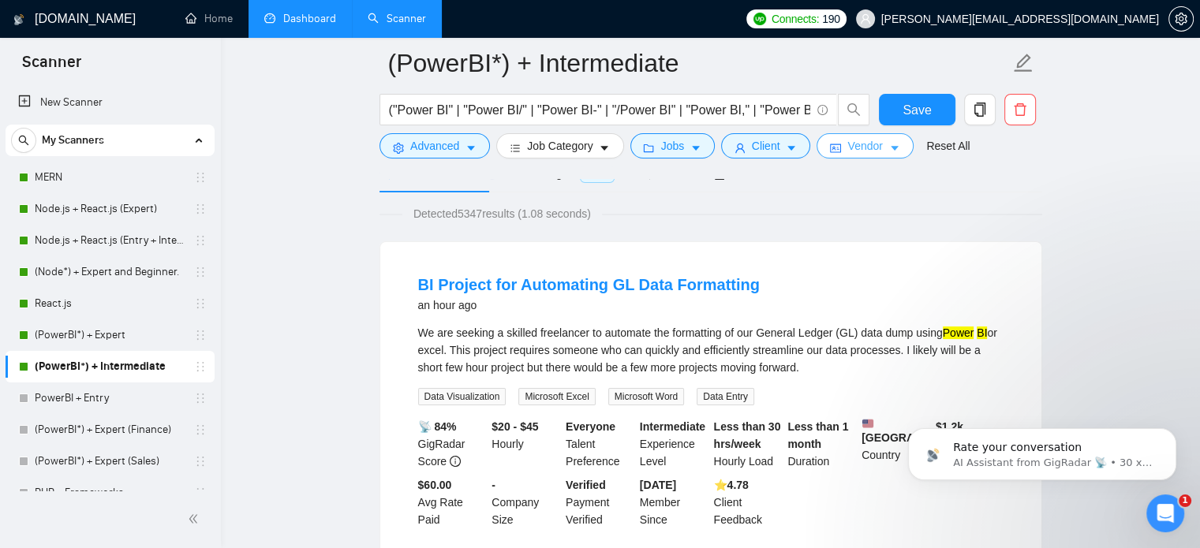
click at [848, 148] on span "Vendor" at bounding box center [865, 145] width 35 height 17
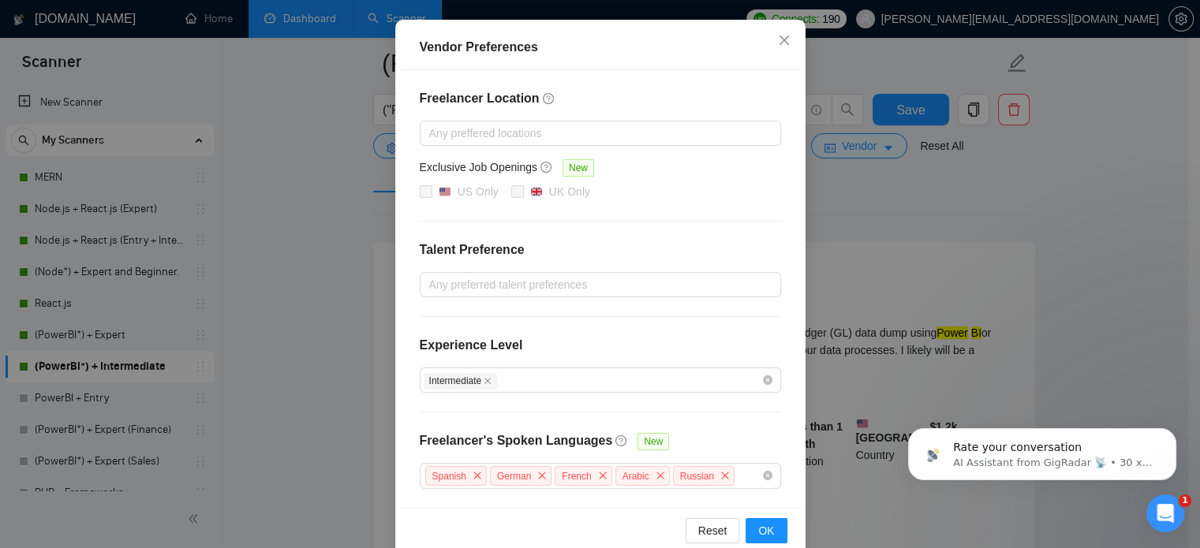
scroll to position [180, 0]
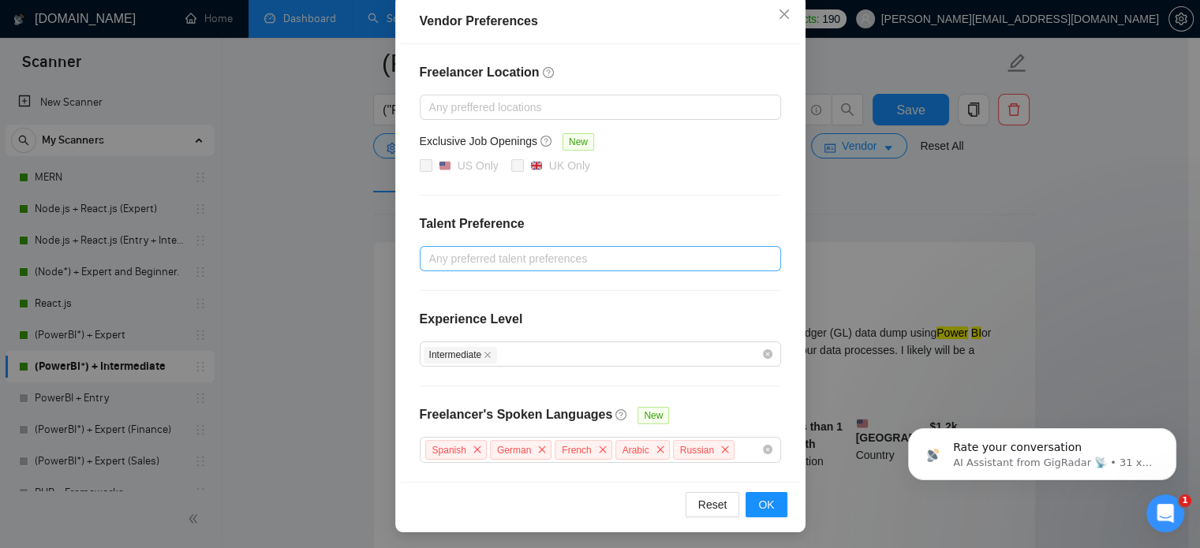
click at [494, 266] on div at bounding box center [593, 258] width 338 height 19
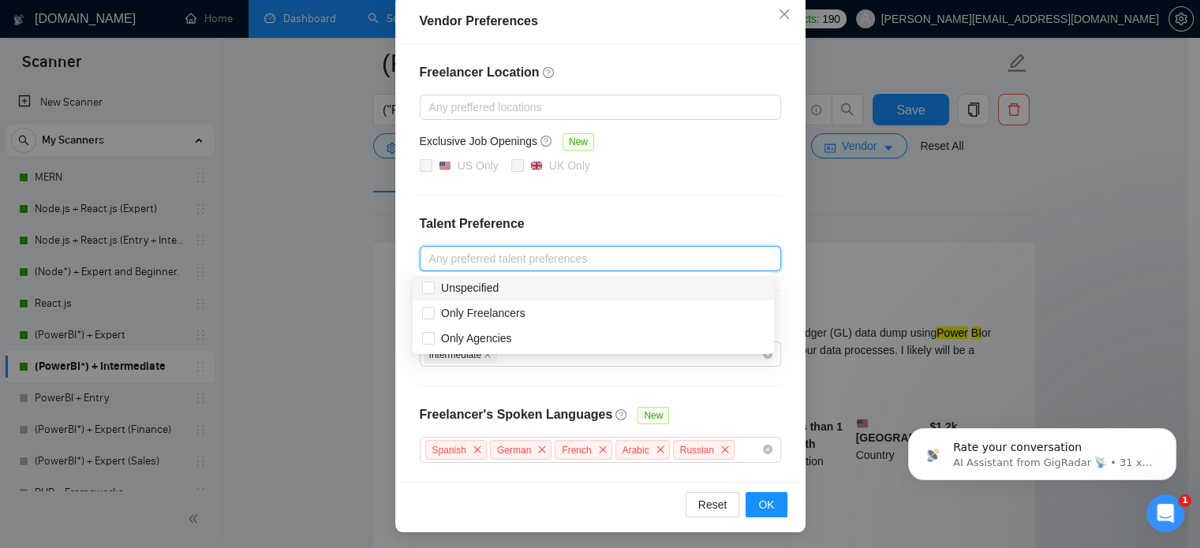
click at [495, 256] on div at bounding box center [593, 258] width 338 height 19
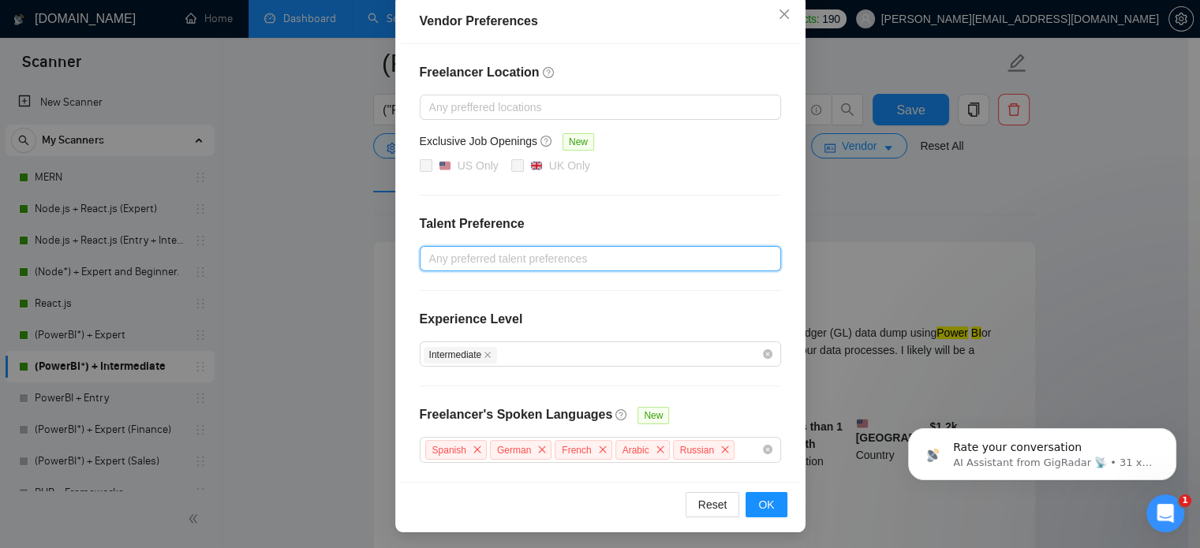
click at [458, 255] on div at bounding box center [593, 258] width 338 height 19
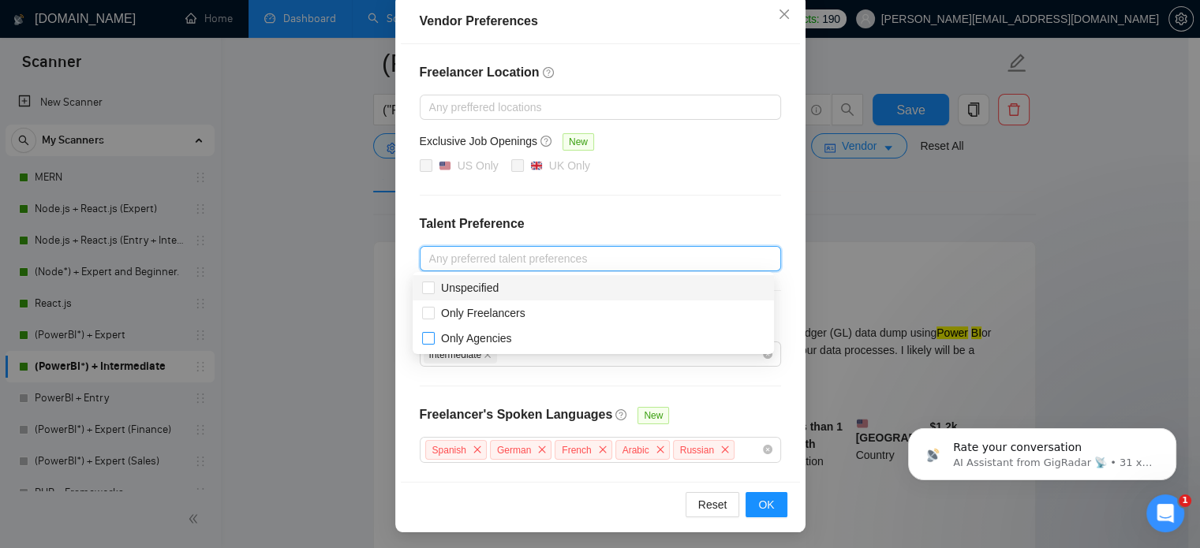
click at [429, 291] on input "Unspecified" at bounding box center [427, 287] width 11 height 11
checkbox input "true"
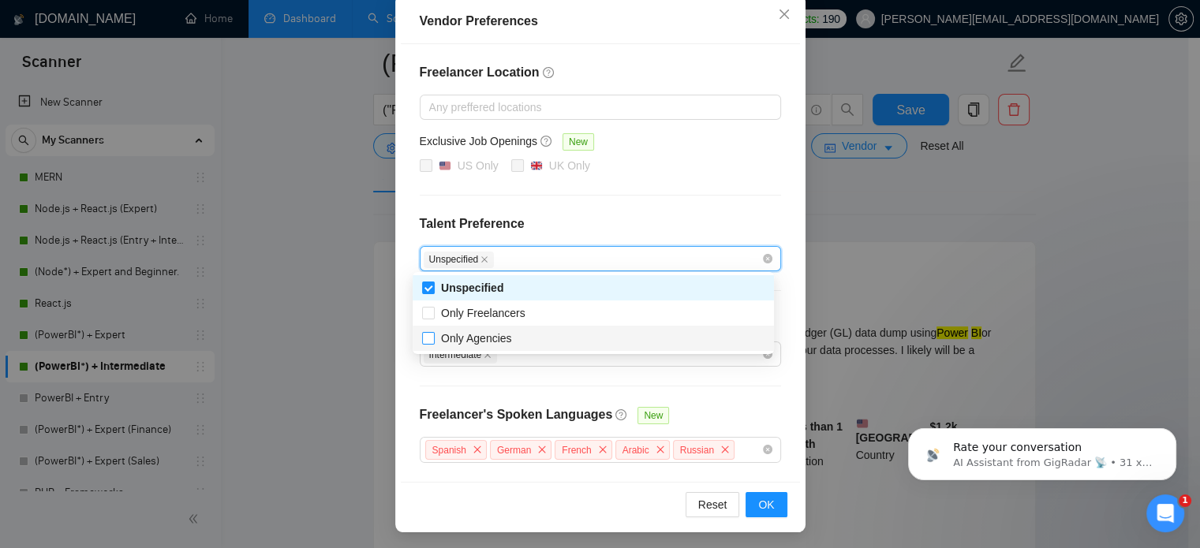
click at [429, 339] on input "Only Agencies" at bounding box center [427, 337] width 11 height 11
checkbox input "true"
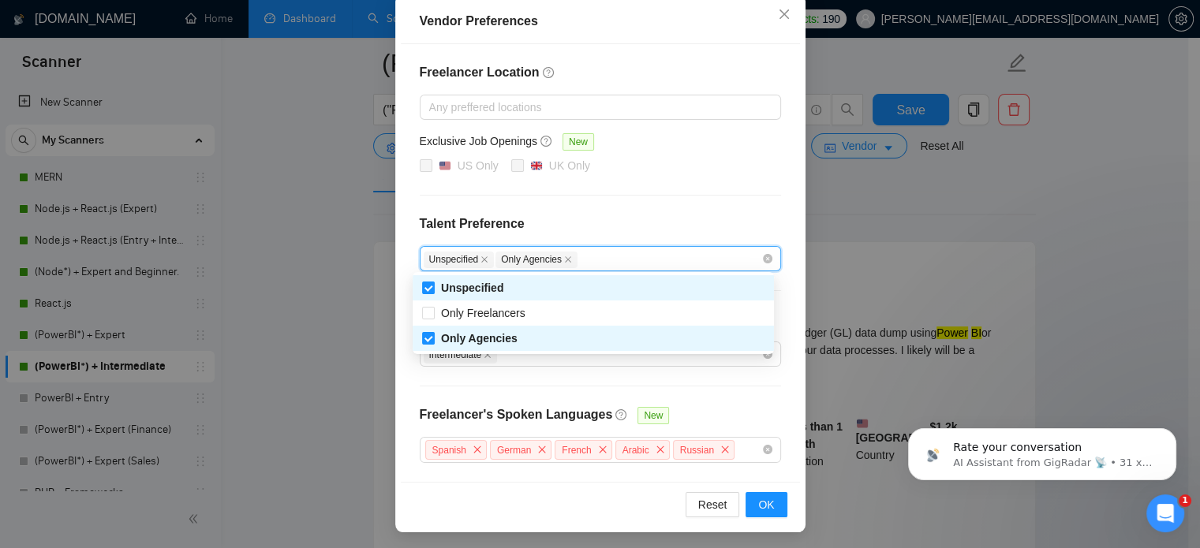
click at [1070, 196] on div "Vendor Preferences Freelancer Location Any preffered locations Exclusive Job Op…" at bounding box center [600, 274] width 1200 height 548
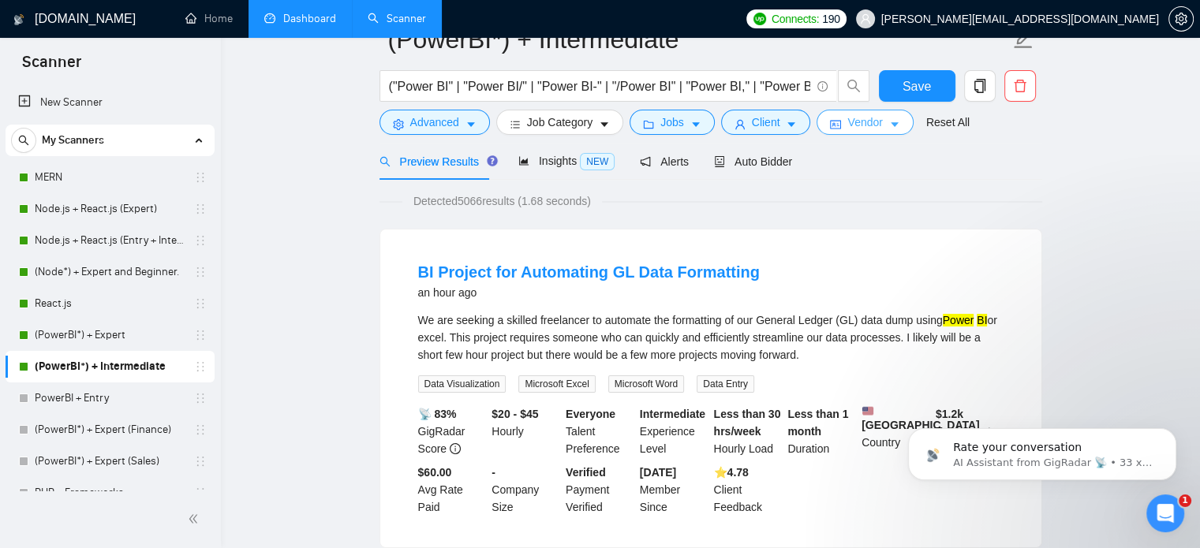
scroll to position [0, 0]
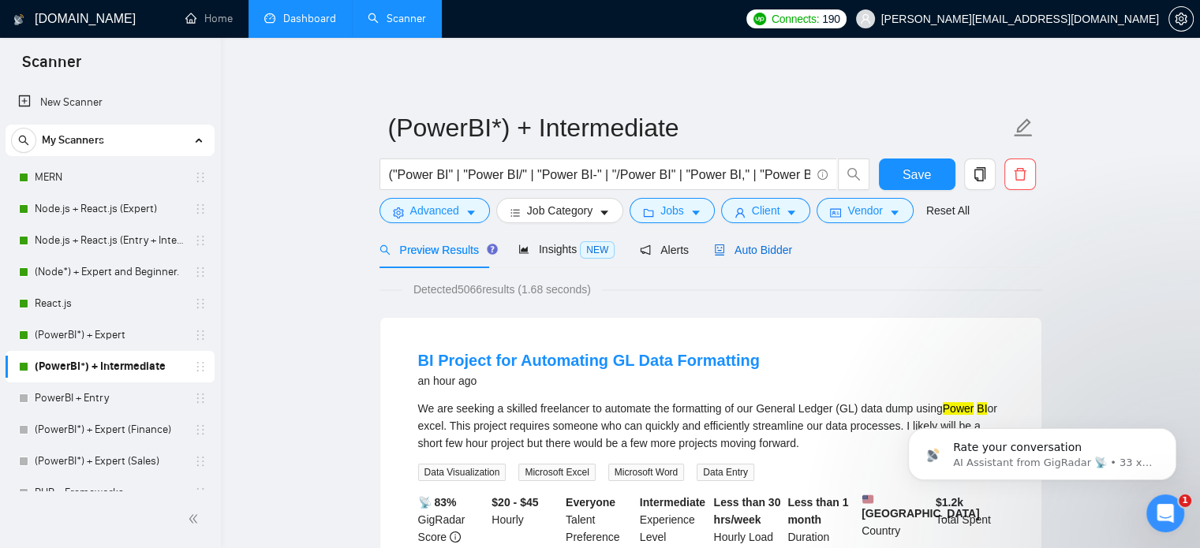
click at [748, 247] on span "Auto Bidder" at bounding box center [753, 250] width 78 height 13
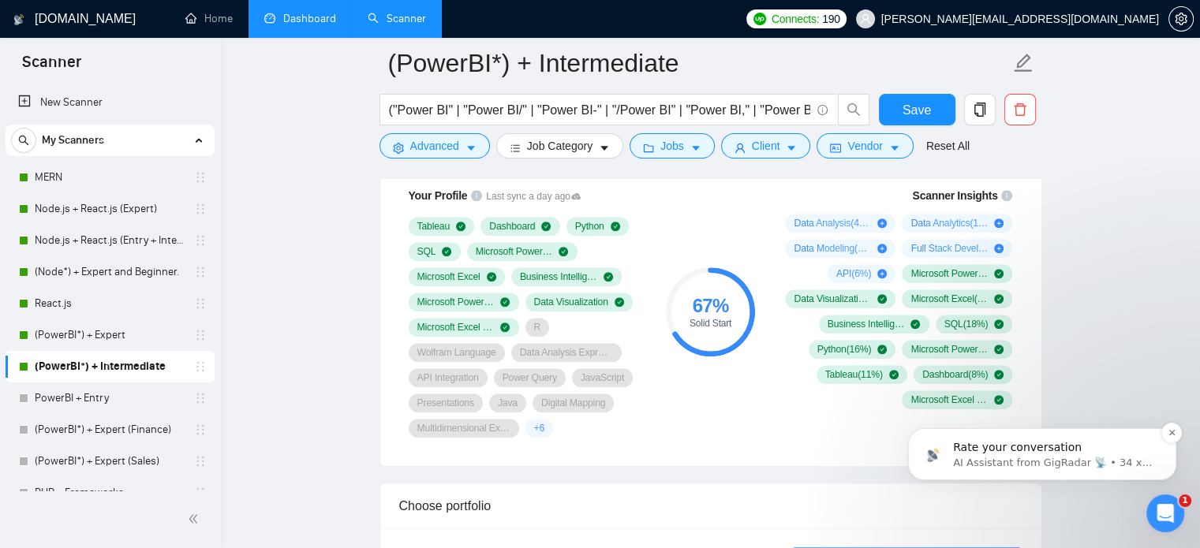
scroll to position [1070, 0]
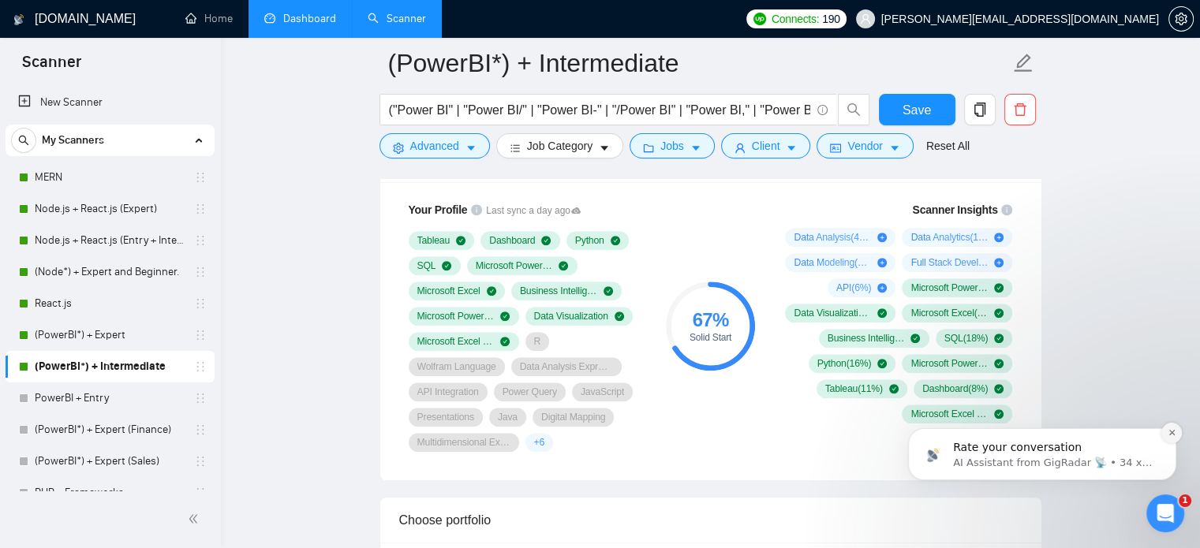
click at [1170, 437] on button "Dismiss notification" at bounding box center [1172, 433] width 21 height 21
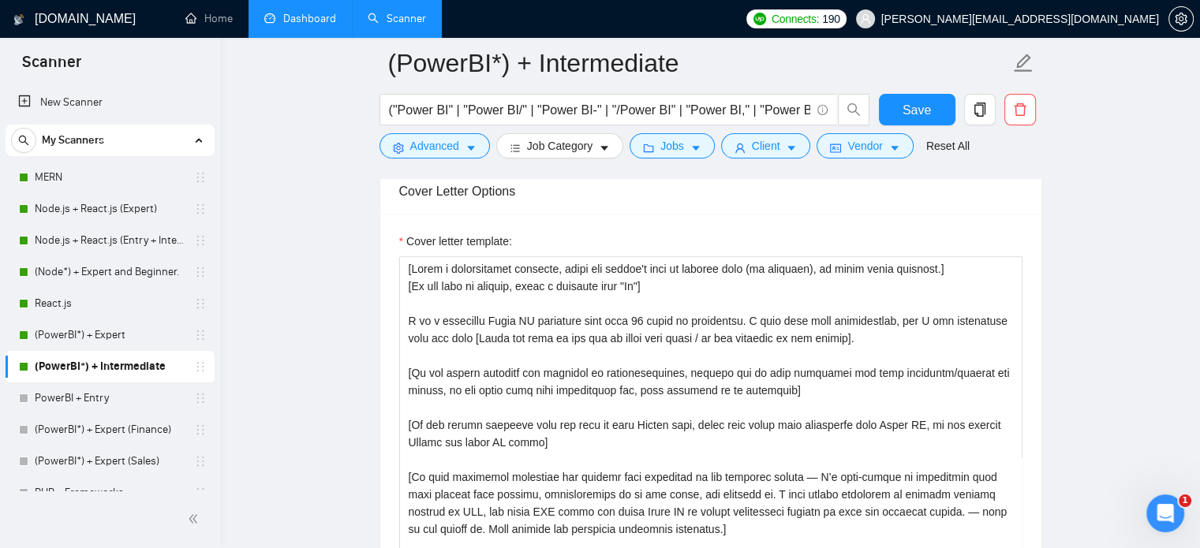
scroll to position [1812, 0]
click at [639, 365] on textarea "Cover letter template:" at bounding box center [710, 432] width 623 height 355
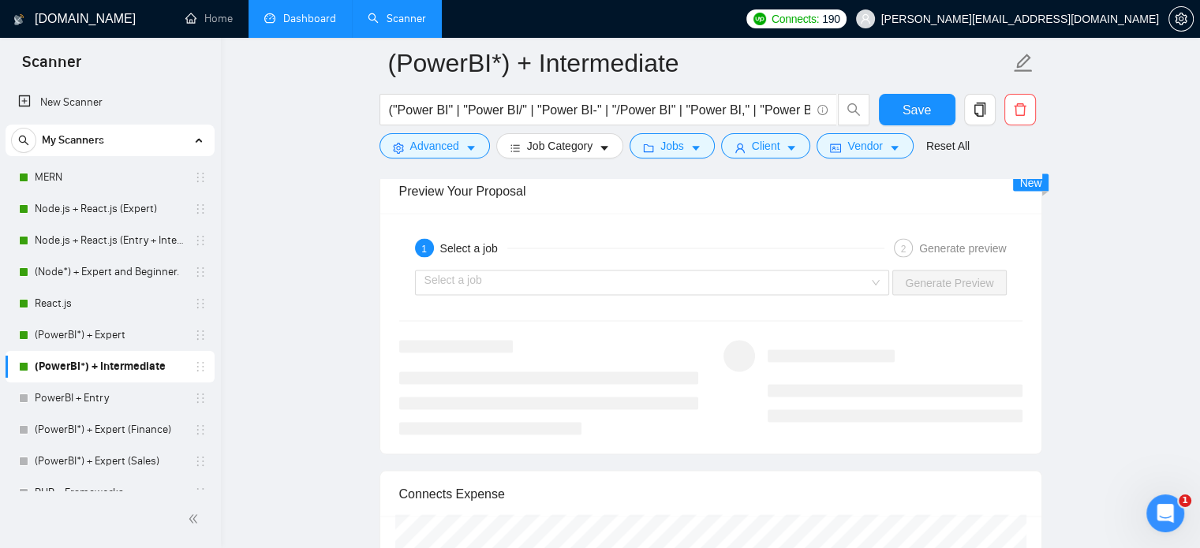
scroll to position [3067, 0]
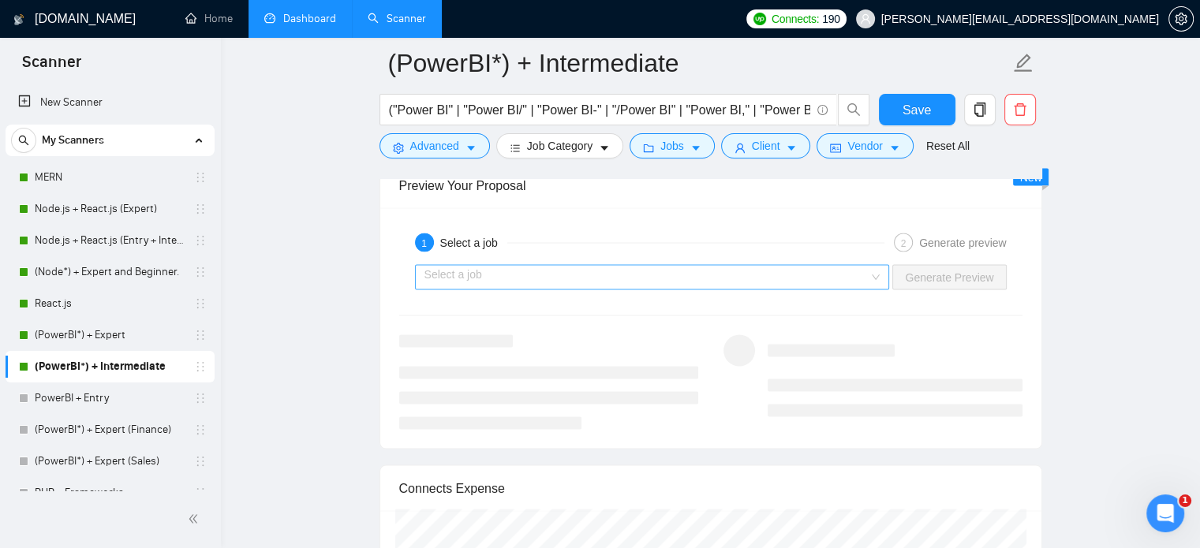
click at [756, 268] on input "search" at bounding box center [647, 278] width 445 height 24
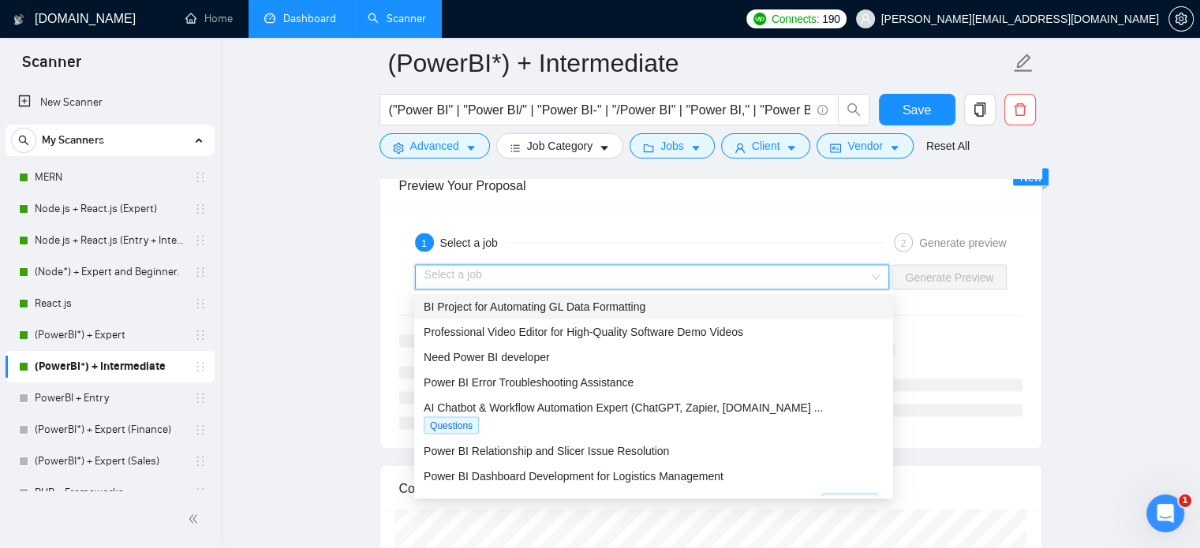
click at [546, 314] on div "BI Project for Automating GL Data Formatting" at bounding box center [654, 306] width 460 height 17
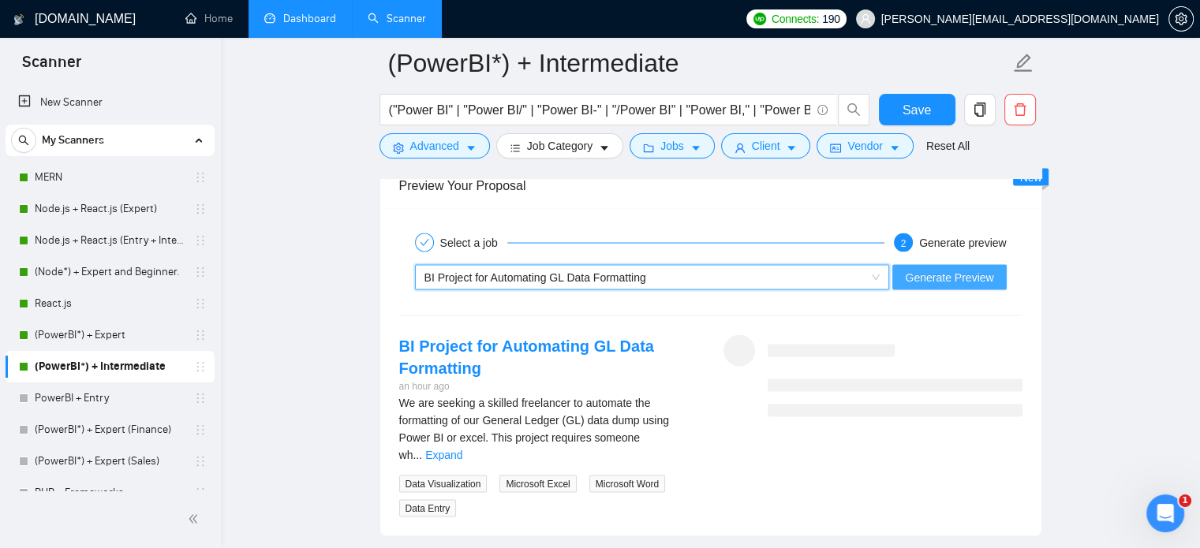
click at [949, 272] on span "Generate Preview" at bounding box center [949, 277] width 88 height 17
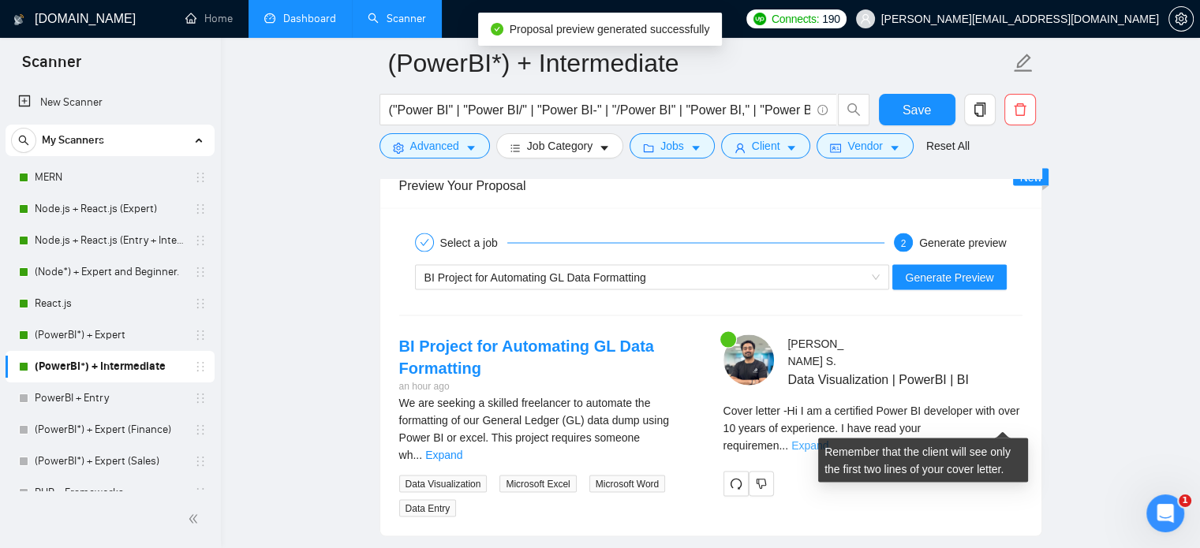
click at [829, 440] on link "Expand" at bounding box center [810, 446] width 37 height 13
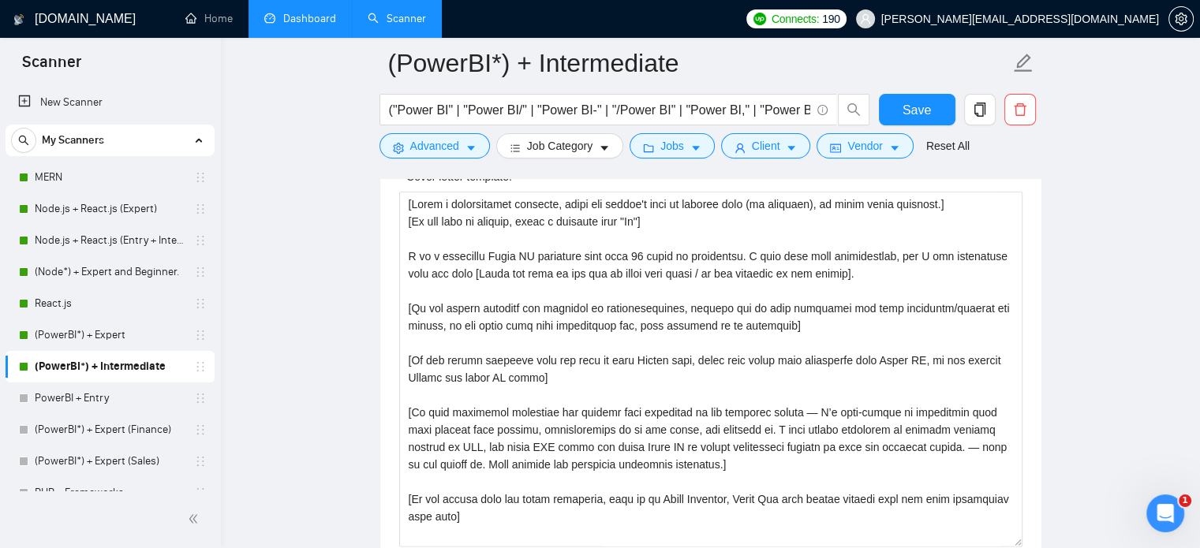
scroll to position [1868, 0]
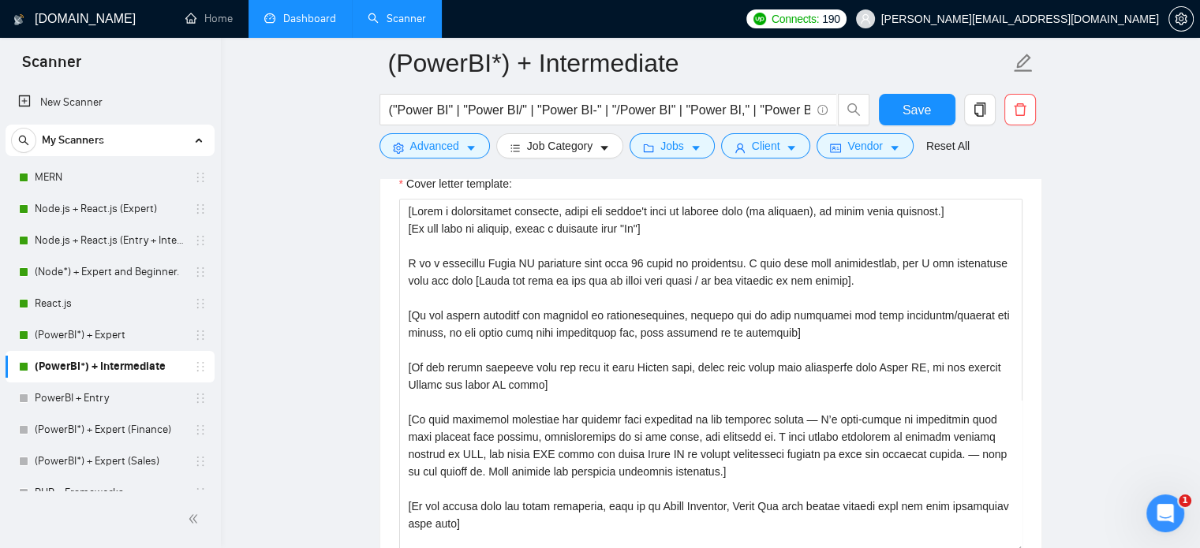
drag, startPoint x: 481, startPoint y: 308, endPoint x: 500, endPoint y: 296, distance: 22.3
click at [482, 308] on textarea "Cover letter template:" at bounding box center [710, 376] width 623 height 355
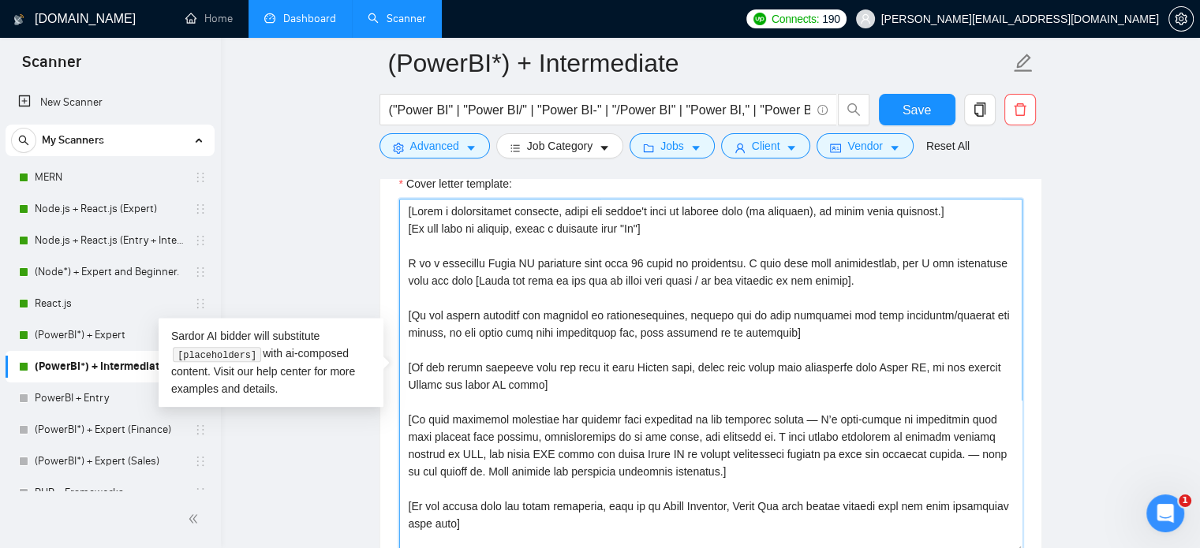
click at [515, 282] on textarea "Cover letter template:" at bounding box center [710, 376] width 623 height 355
click at [533, 271] on textarea "Cover letter template:" at bounding box center [710, 376] width 623 height 355
click at [432, 283] on textarea "Cover letter template:" at bounding box center [710, 376] width 623 height 355
click at [444, 319] on textarea "Cover letter template:" at bounding box center [710, 376] width 623 height 355
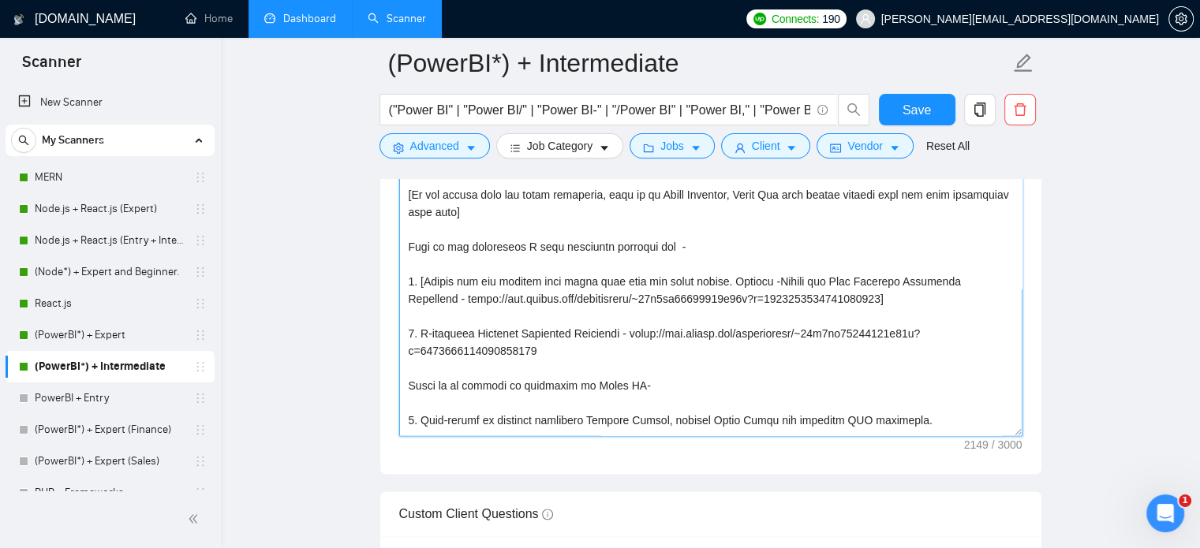
scroll to position [204, 0]
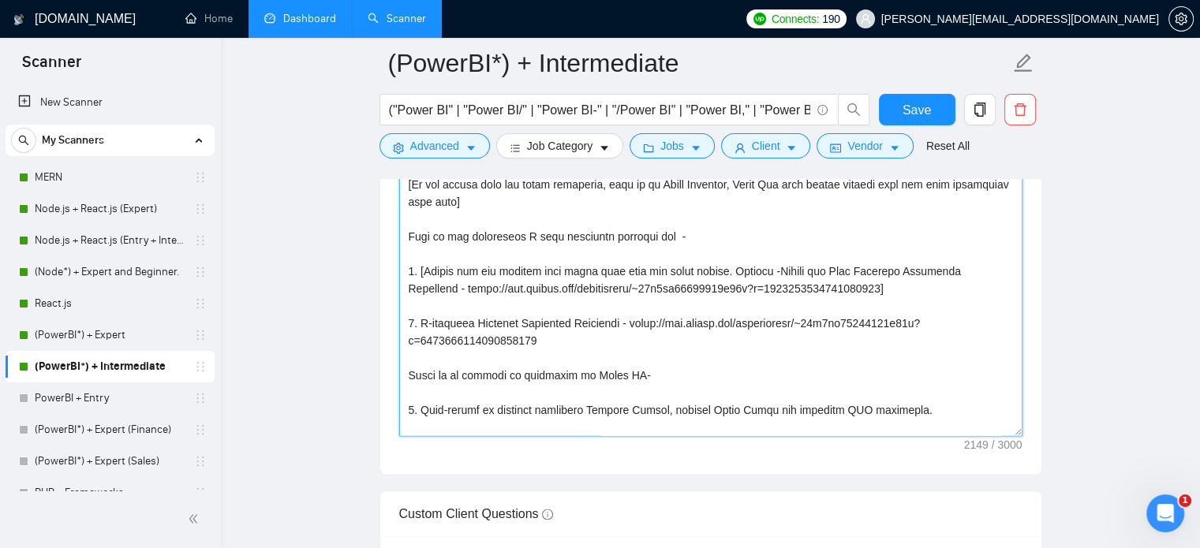
click at [418, 323] on textarea "Cover letter template:" at bounding box center [710, 258] width 623 height 355
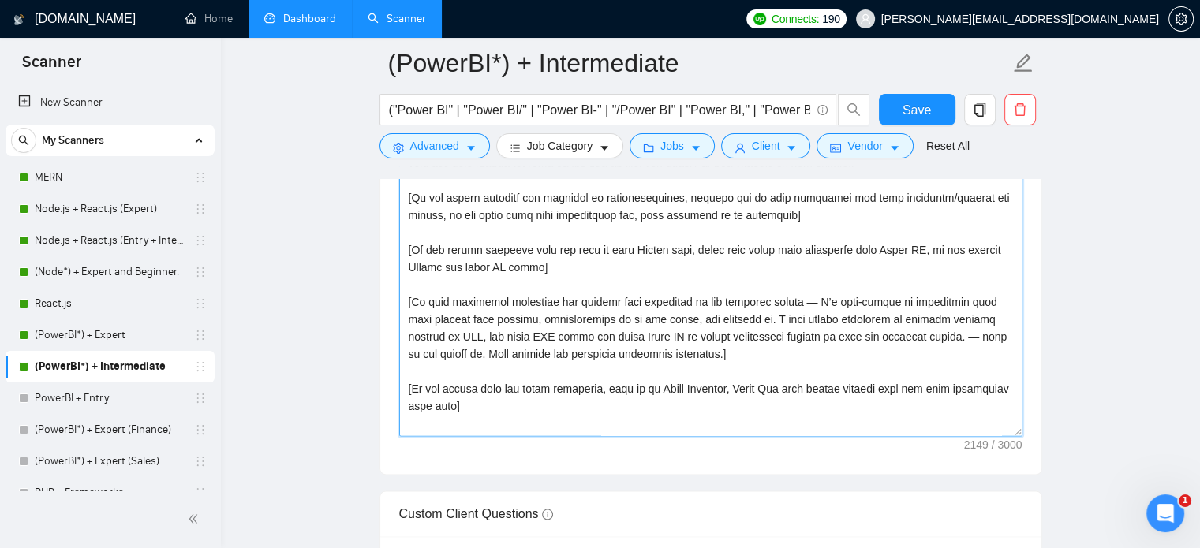
scroll to position [1884, 0]
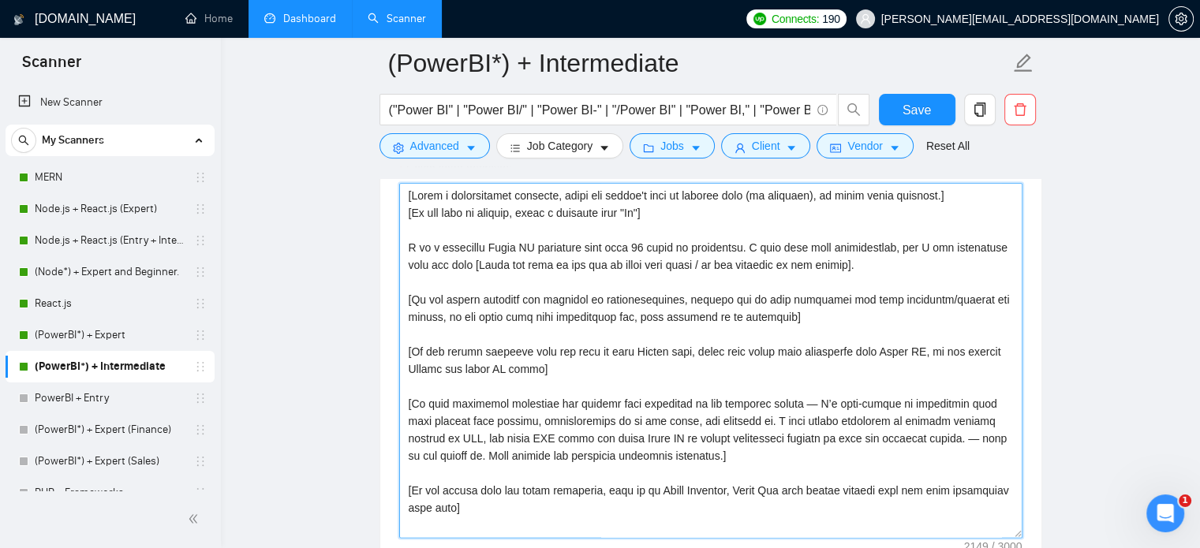
click at [644, 208] on textarea "Cover letter template:" at bounding box center [710, 360] width 623 height 355
click at [646, 214] on textarea "Cover letter template:" at bounding box center [710, 360] width 623 height 355
click at [480, 232] on textarea "Cover letter template:" at bounding box center [710, 360] width 623 height 355
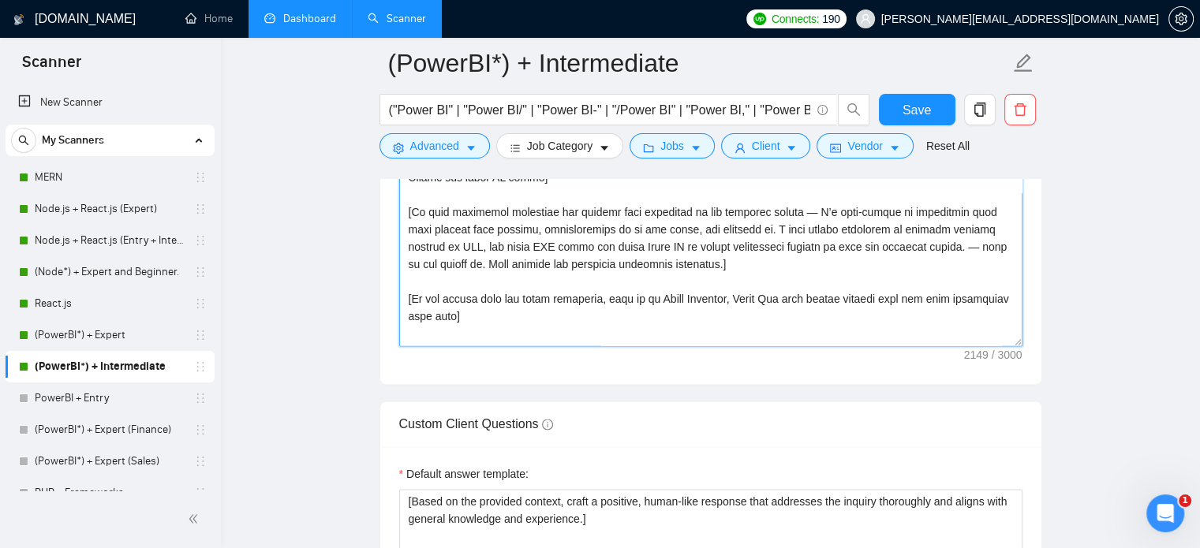
scroll to position [1821, 0]
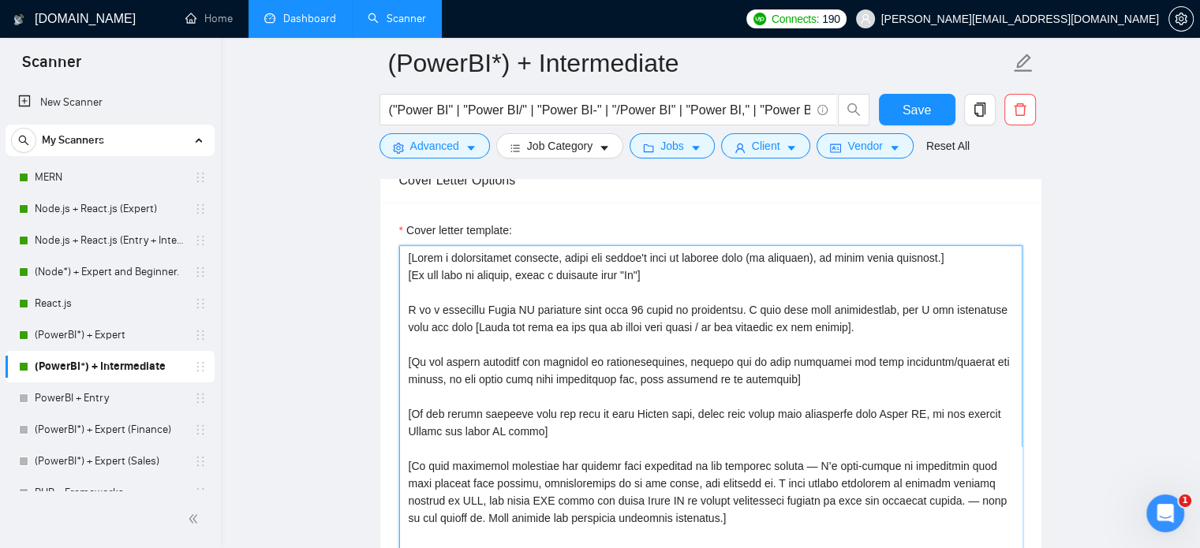
click at [679, 328] on textarea "Cover letter template:" at bounding box center [710, 422] width 623 height 355
paste textarea "Lore ipsu d sitam, consec adi-elits doei temp inc utlabo’e dolorem al enimadmin…"
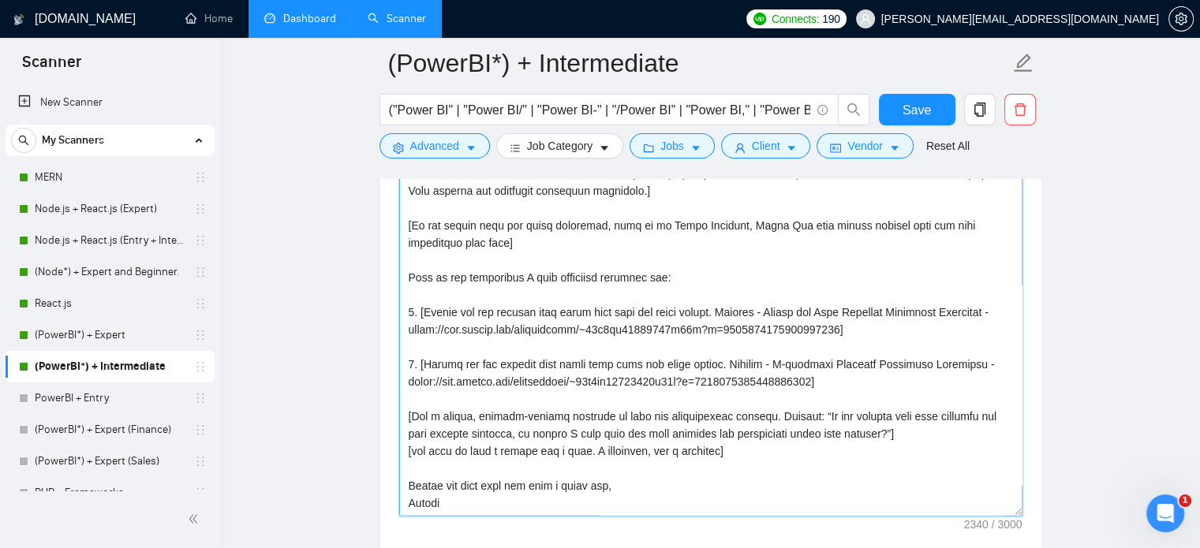
scroll to position [1879, 0]
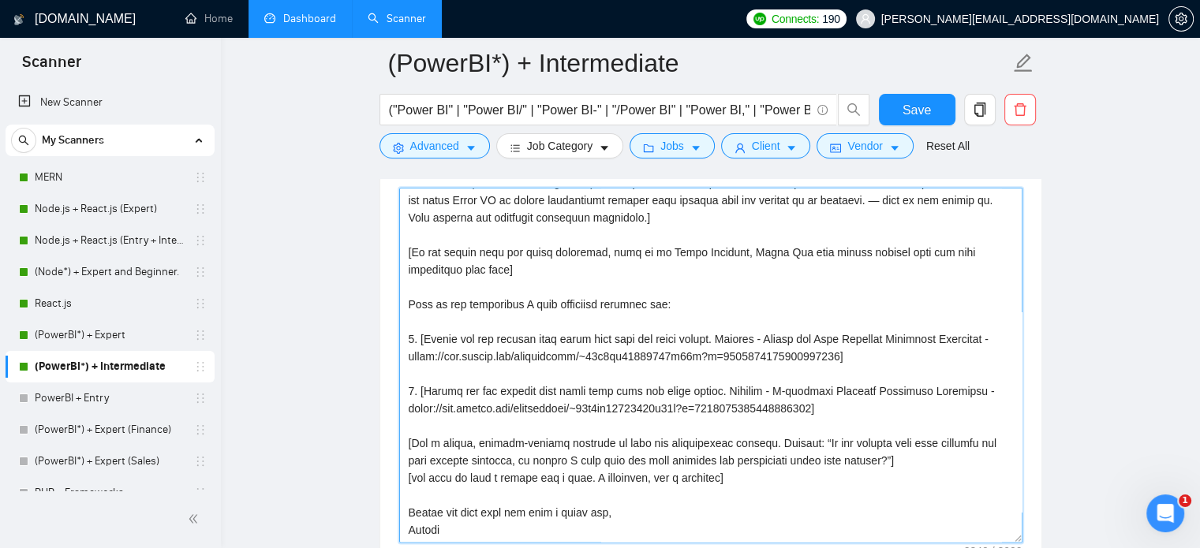
click at [545, 326] on textarea "Cover letter template:" at bounding box center [710, 365] width 623 height 355
click at [661, 325] on textarea "Cover letter template:" at bounding box center [710, 365] width 623 height 355
click at [641, 327] on textarea "Cover letter template:" at bounding box center [710, 365] width 623 height 355
drag, startPoint x: 642, startPoint y: 327, endPoint x: 714, endPoint y: 328, distance: 71.8
click at [714, 328] on textarea "Cover letter template:" at bounding box center [710, 365] width 623 height 355
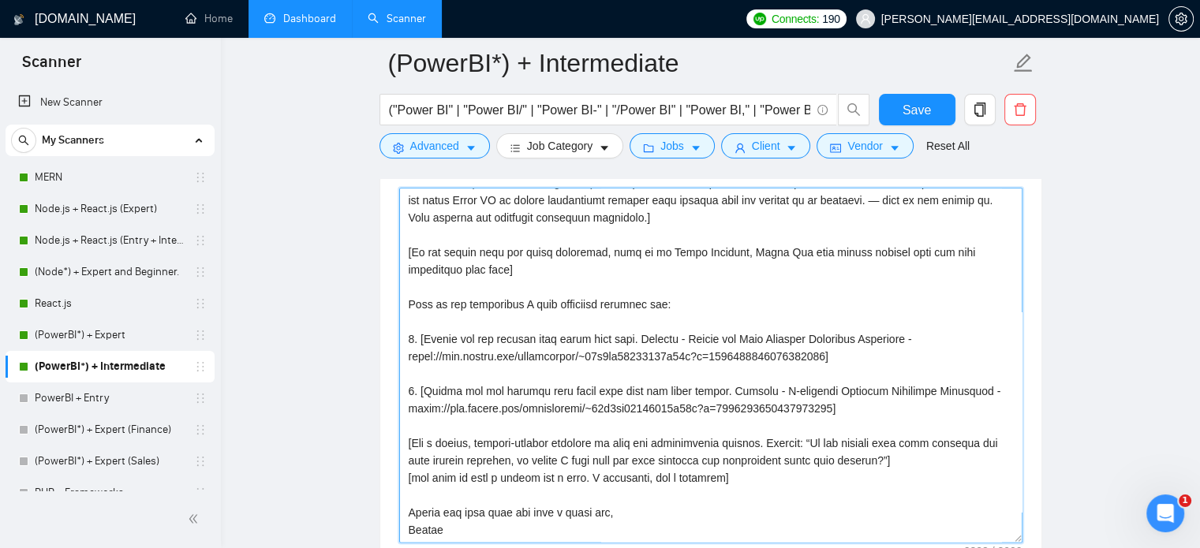
drag, startPoint x: 641, startPoint y: 378, endPoint x: 717, endPoint y: 380, distance: 75.8
click at [717, 380] on textarea "Cover letter template:" at bounding box center [710, 365] width 623 height 355
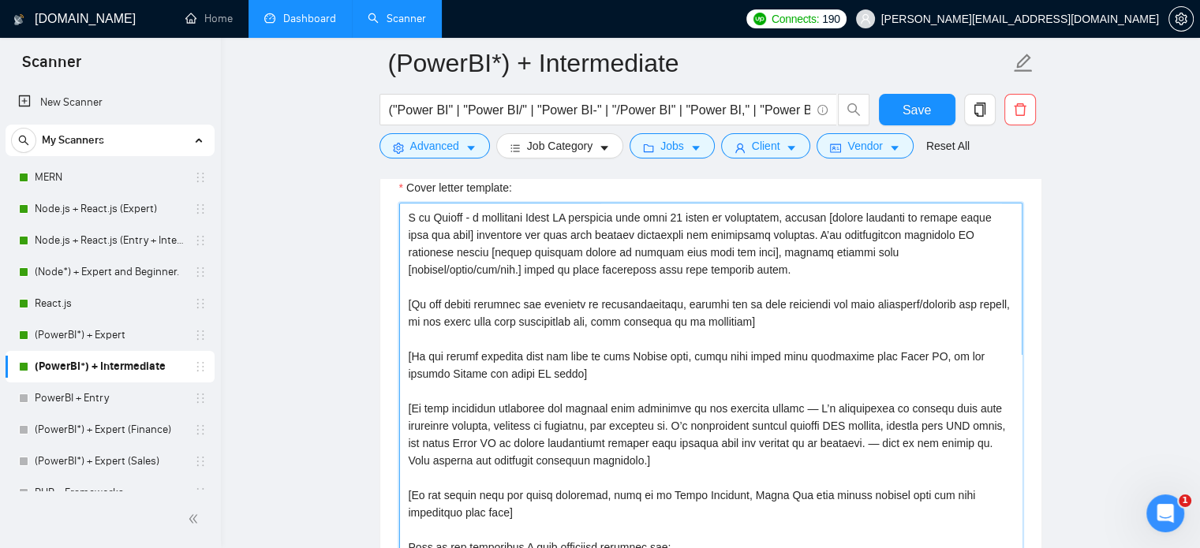
scroll to position [51, 0]
drag, startPoint x: 661, startPoint y: 455, endPoint x: 372, endPoint y: 410, distance: 293.2
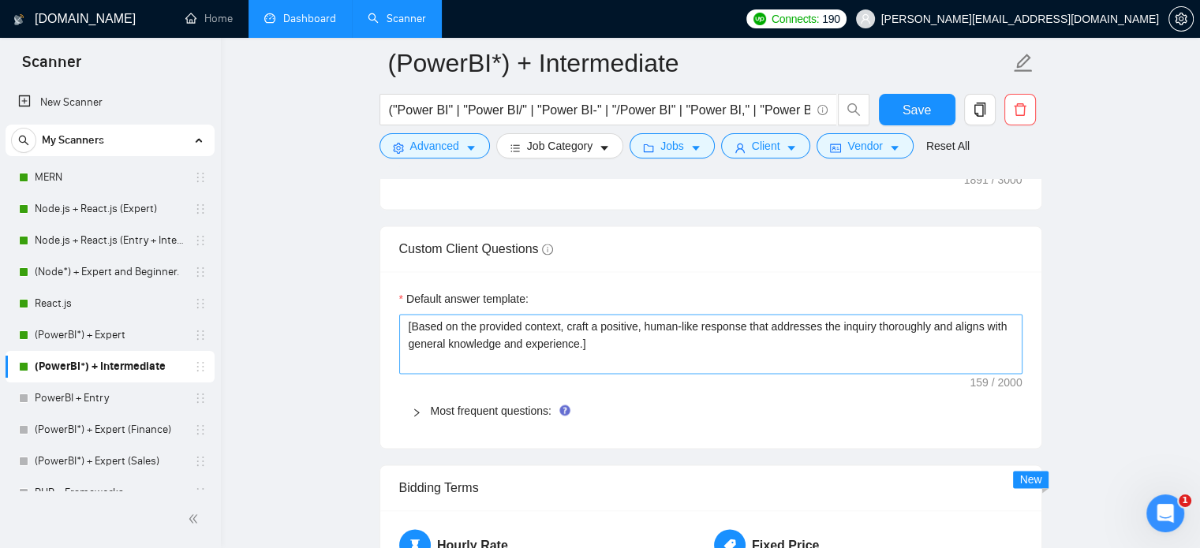
scroll to position [2250, 0]
type textarea "[Lore ipsu d sitam, consec adi-elits doei temp inc utlabo’e dolorem al enimadmi…"
click at [406, 416] on div "Most frequent questions:" at bounding box center [710, 412] width 623 height 36
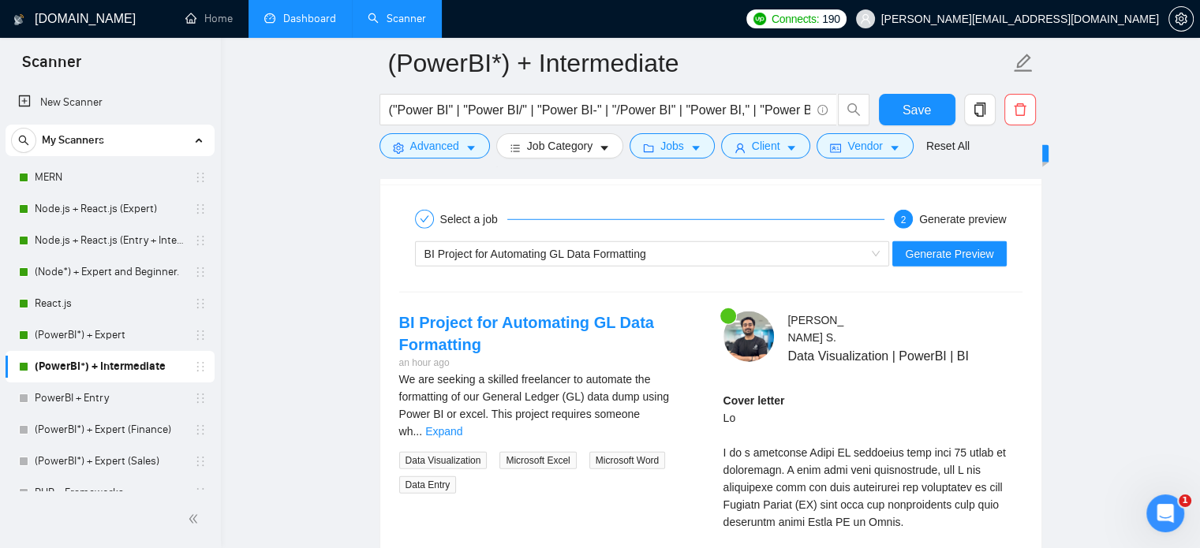
scroll to position [4424, 0]
click at [620, 252] on span "BI Project for Automating GL Data Formatting" at bounding box center [536, 255] width 222 height 13
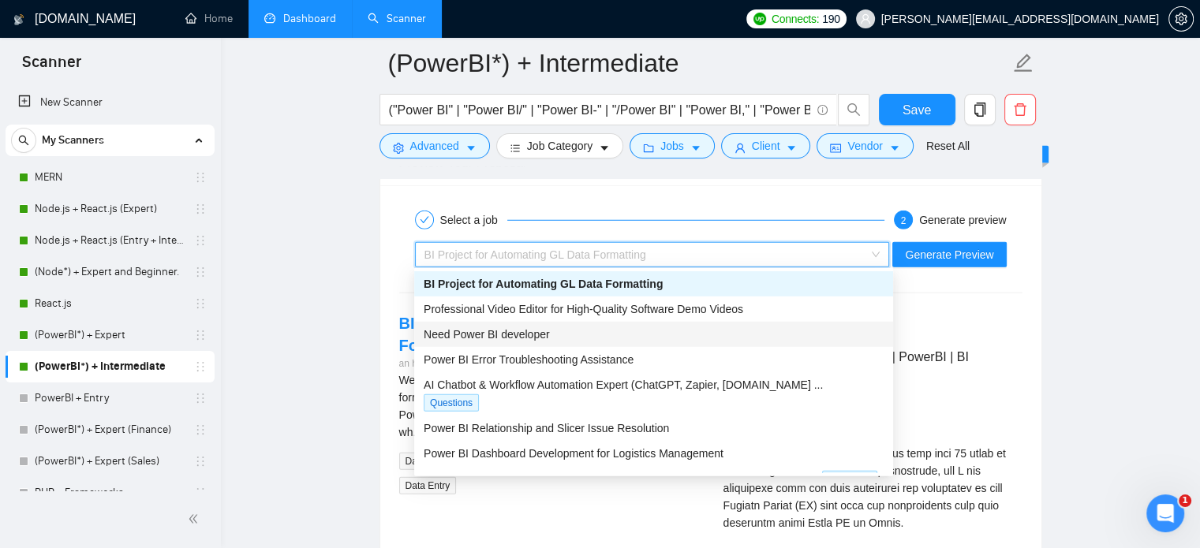
click at [537, 341] on div "Need Power BI developer" at bounding box center [654, 334] width 460 height 17
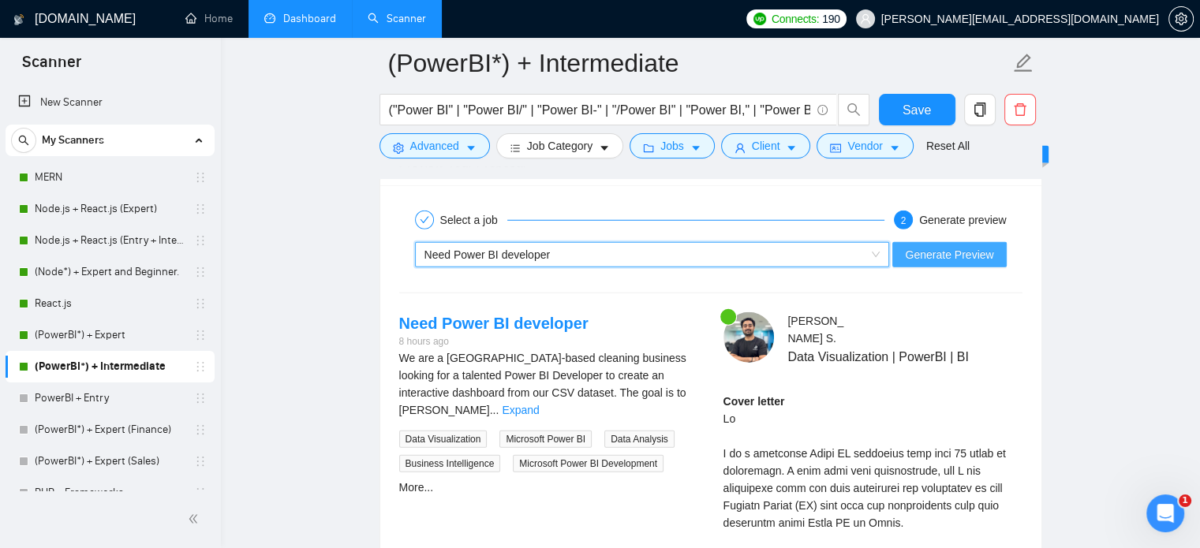
click at [978, 249] on span "Generate Preview" at bounding box center [949, 254] width 88 height 17
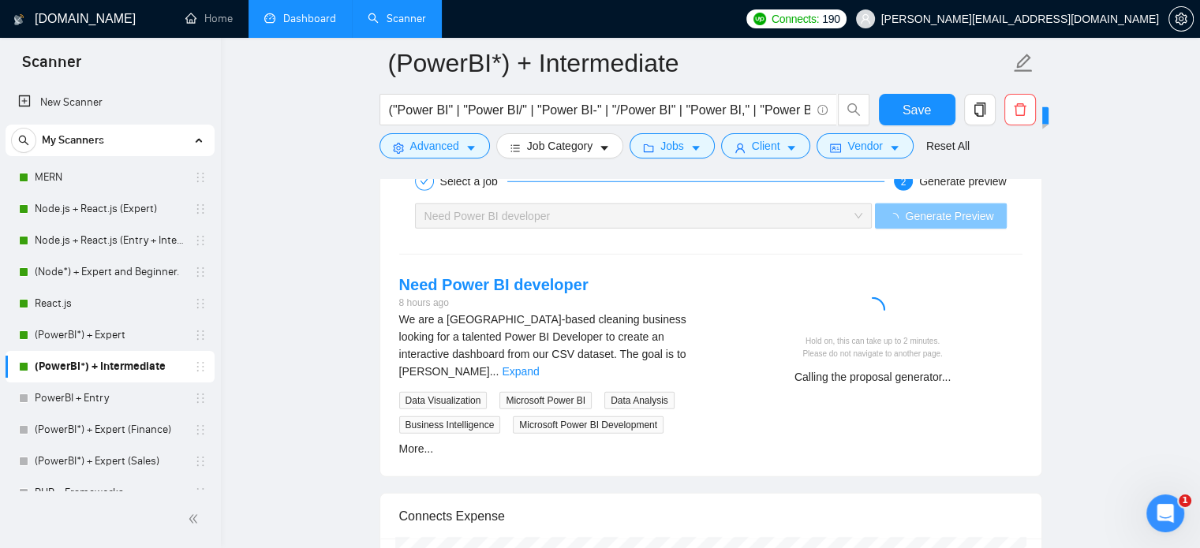
scroll to position [4459, 0]
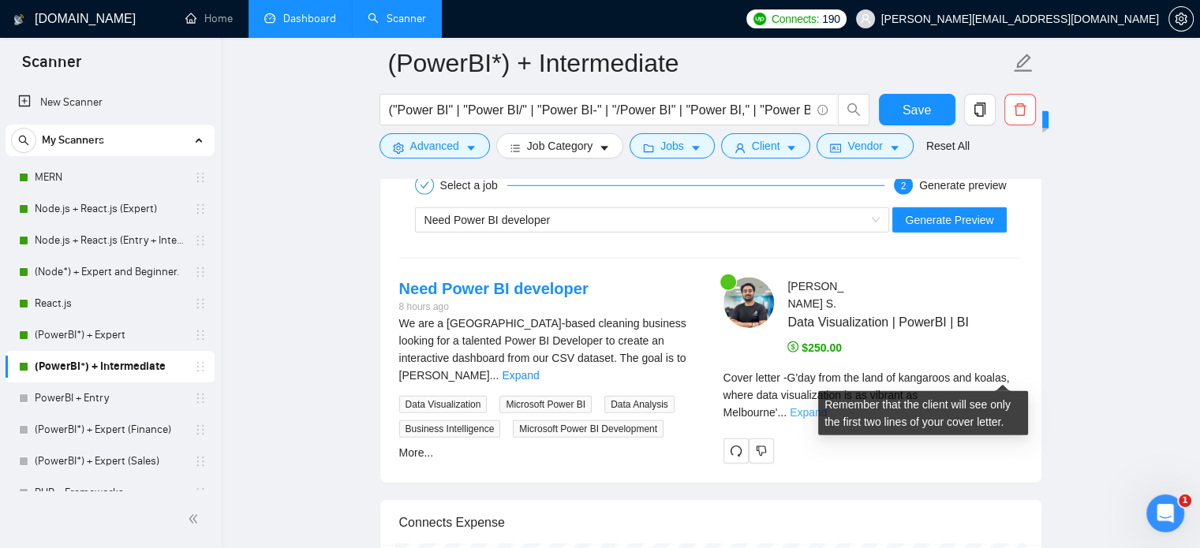
click at [827, 406] on link "Expand" at bounding box center [808, 412] width 37 height 13
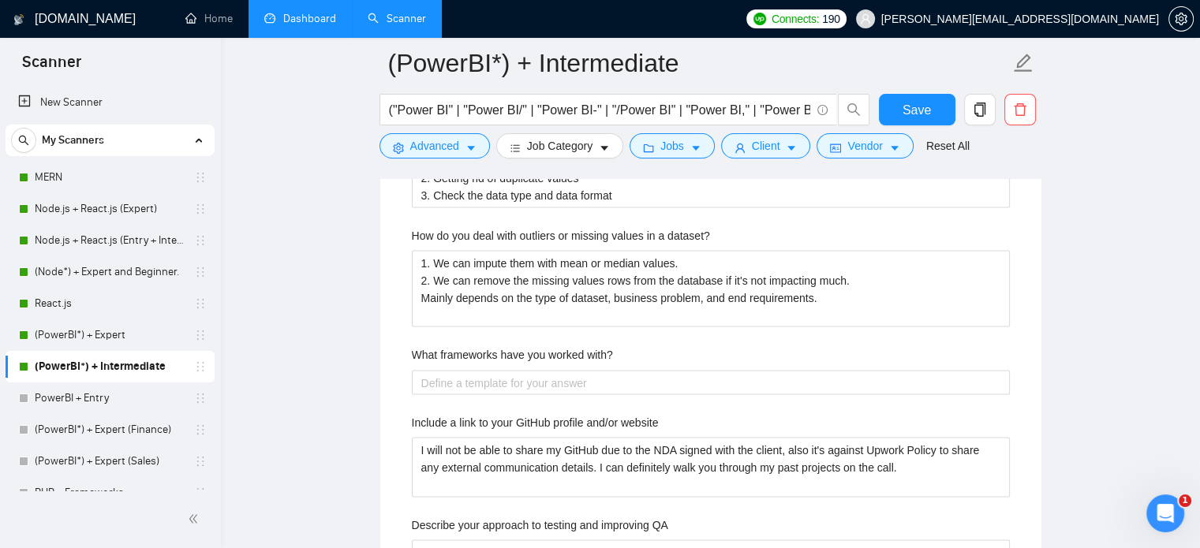
scroll to position [3077, 0]
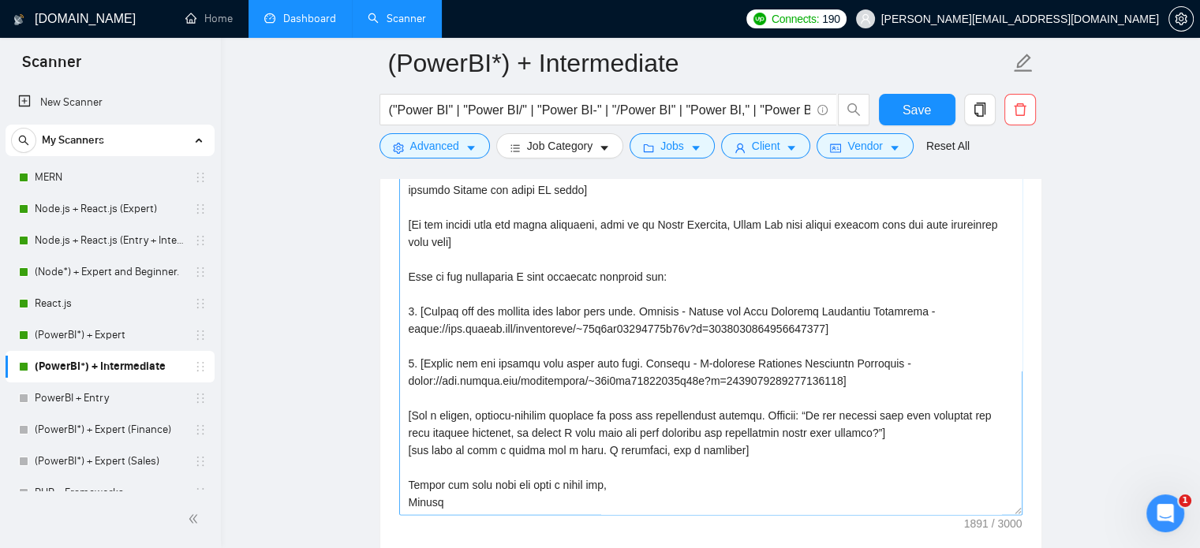
scroll to position [169, 0]
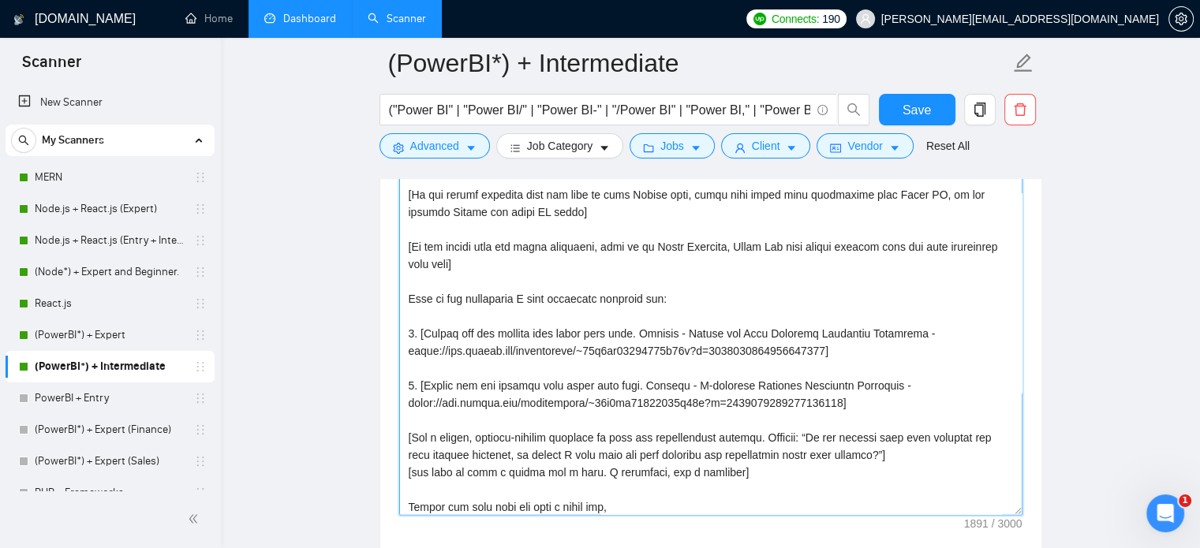
click at [506, 324] on textarea "Cover letter template:" at bounding box center [710, 337] width 623 height 355
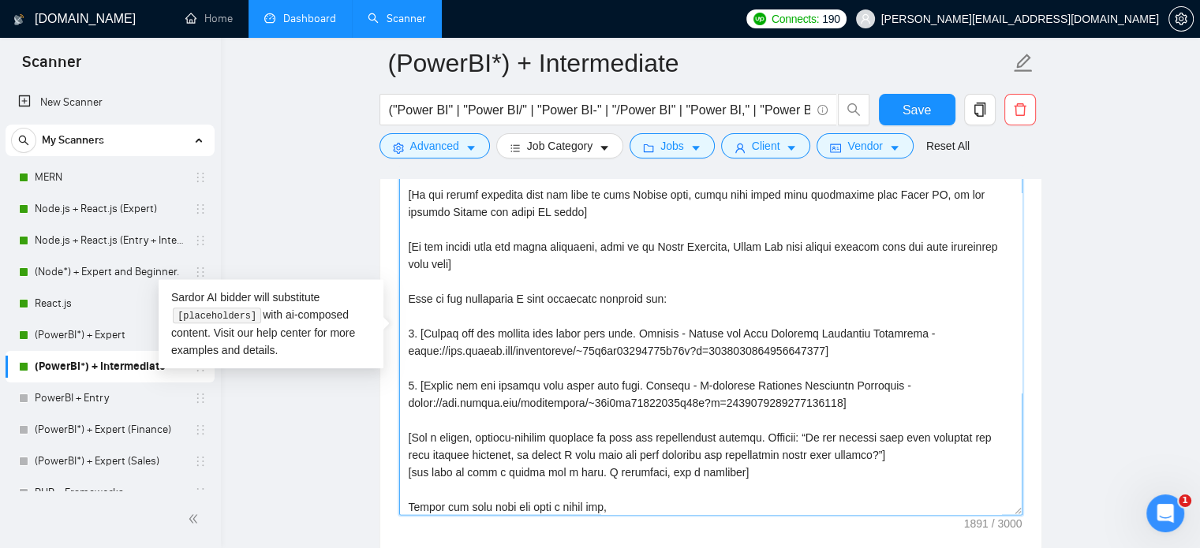
paste textarea "Please find below some of the dashboards I have developed recently: 1. [Always …"
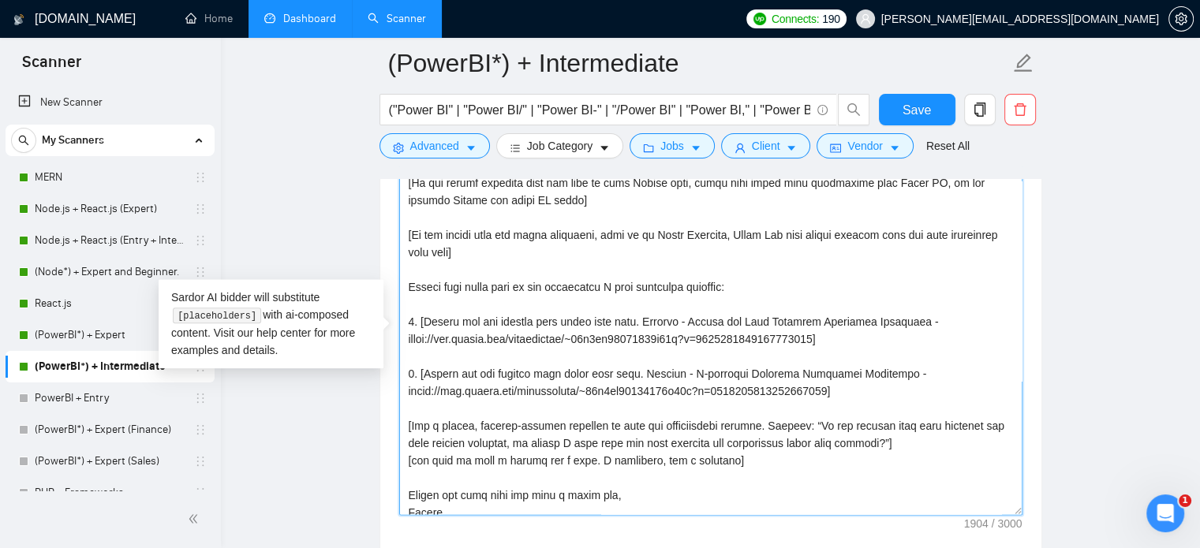
scroll to position [180, 0]
click at [424, 469] on textarea "Cover letter template:" at bounding box center [710, 337] width 623 height 355
click at [420, 456] on textarea "Cover letter template:" at bounding box center [710, 337] width 623 height 355
click at [417, 458] on textarea "Cover letter template:" at bounding box center [710, 337] width 623 height 355
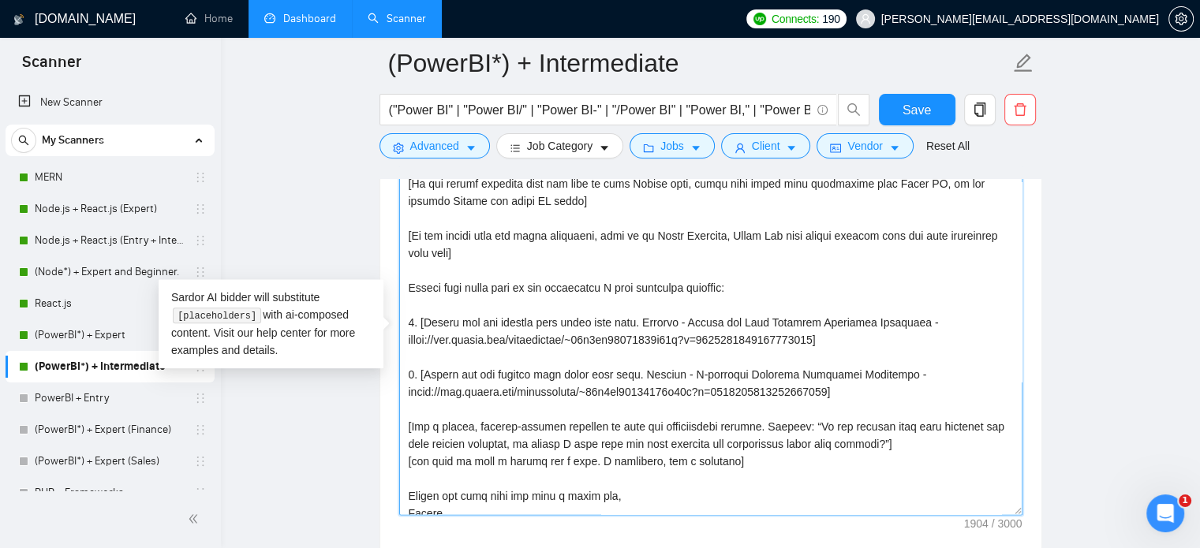
click at [418, 462] on textarea "Cover letter template:" at bounding box center [710, 337] width 623 height 355
click at [522, 438] on textarea "Cover letter template:" at bounding box center [710, 337] width 623 height 355
click at [815, 470] on textarea "Cover letter template:" at bounding box center [710, 337] width 623 height 355
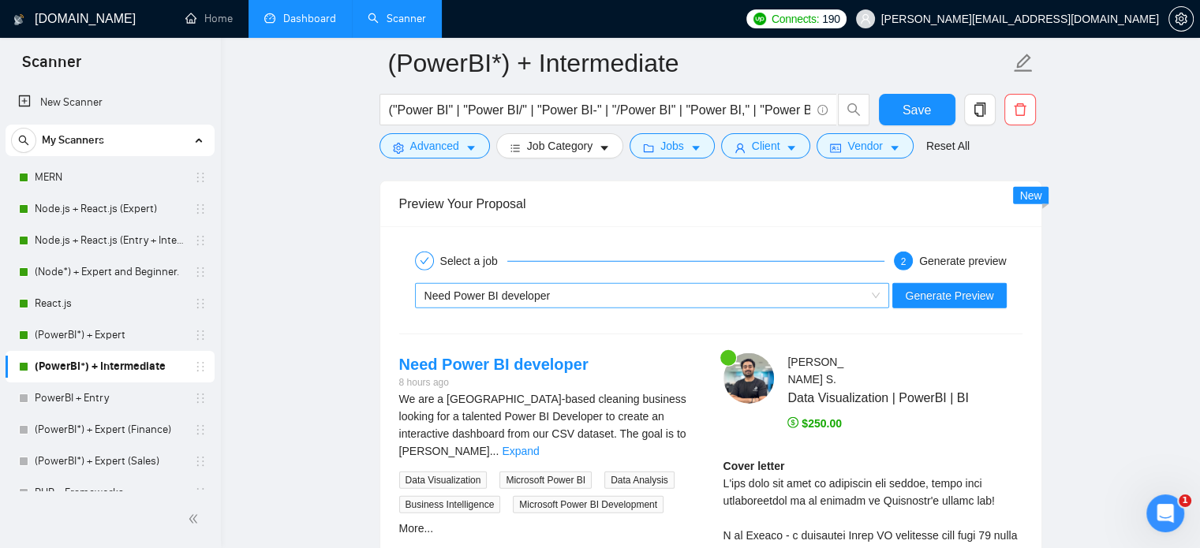
scroll to position [4379, 0]
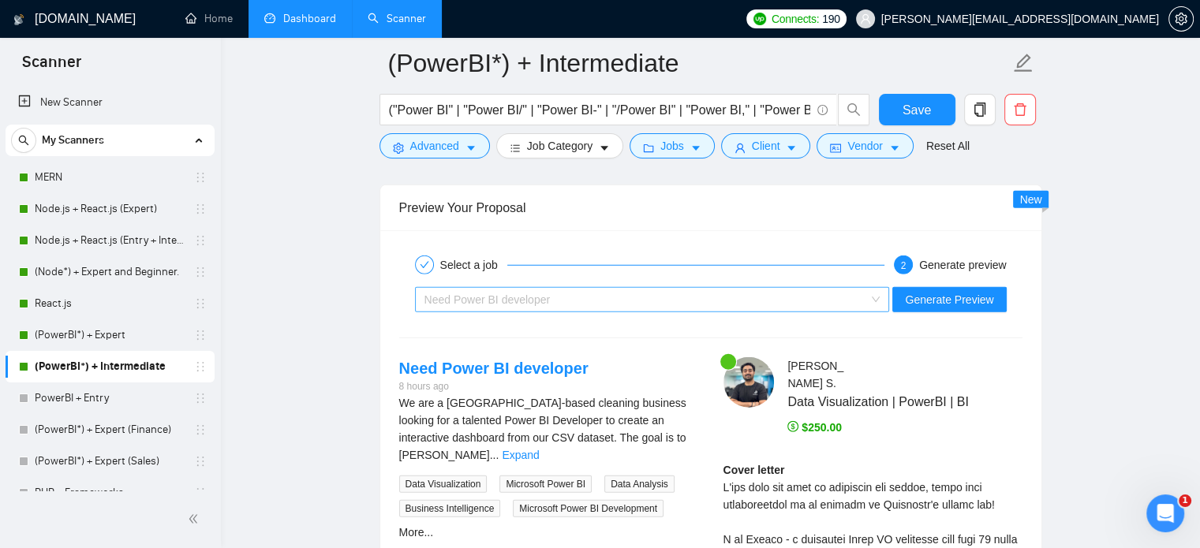
click at [599, 294] on div "Need Power BI developer" at bounding box center [646, 300] width 442 height 24
type textarea "[Lore ipsu d sitam, consec adi-elits doei temp inc utlabo’e dolorem al enimadmi…"
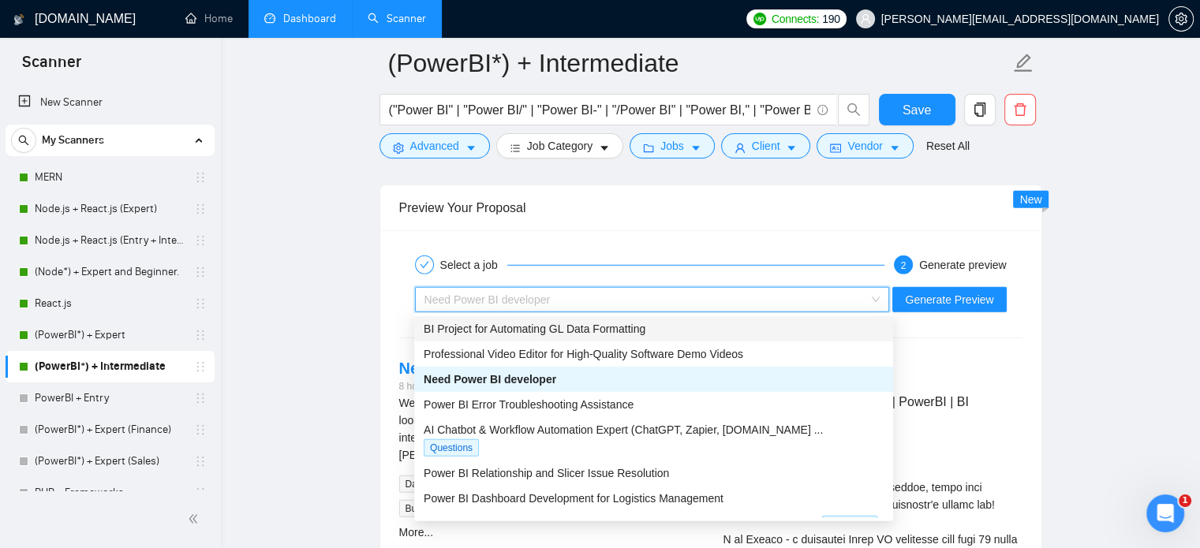
click at [502, 331] on span "BI Project for Automating GL Data Formatting" at bounding box center [535, 329] width 222 height 13
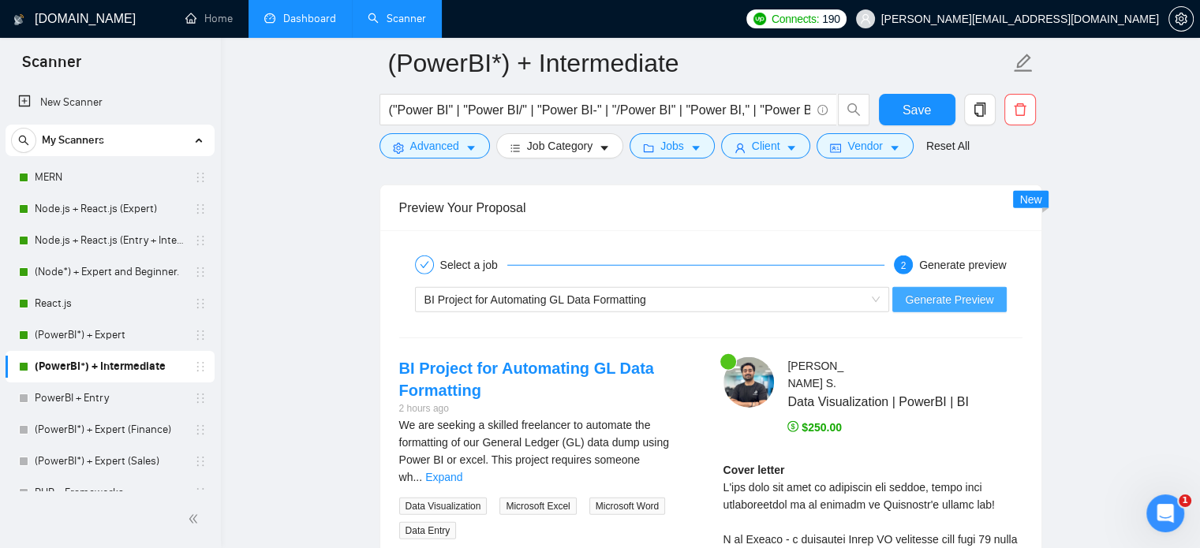
click at [938, 299] on span "Generate Preview" at bounding box center [949, 299] width 88 height 17
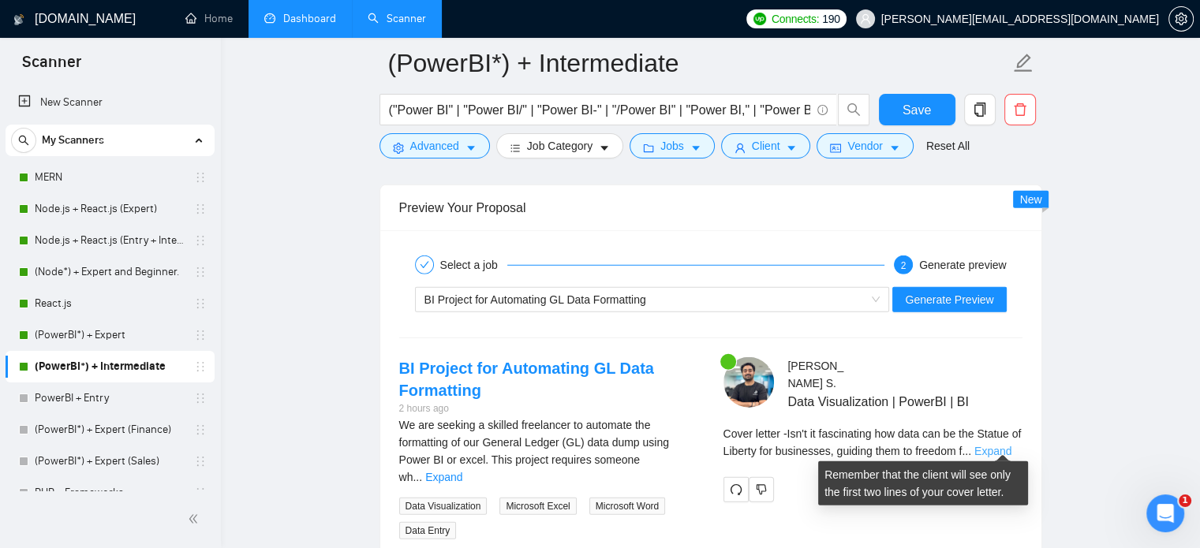
click at [1004, 447] on link "Expand" at bounding box center [993, 451] width 37 height 13
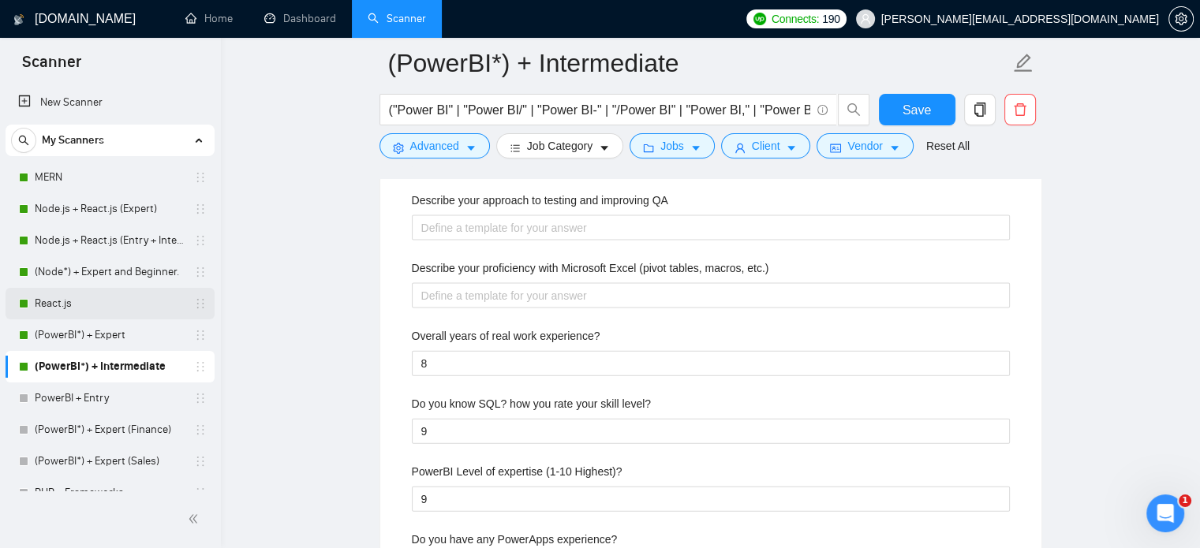
scroll to position [3404, 0]
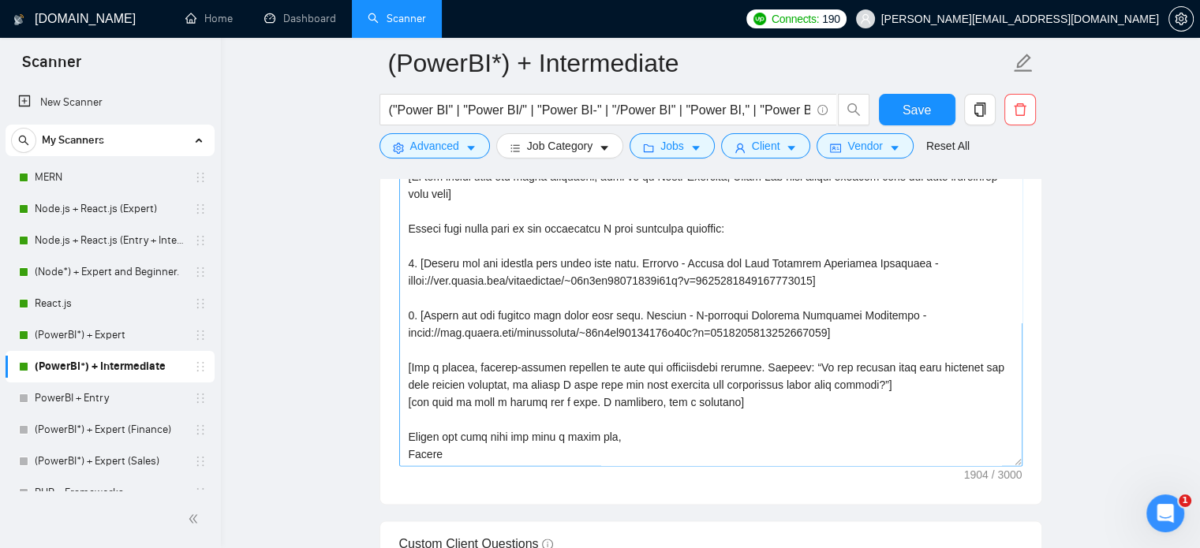
scroll to position [114, 0]
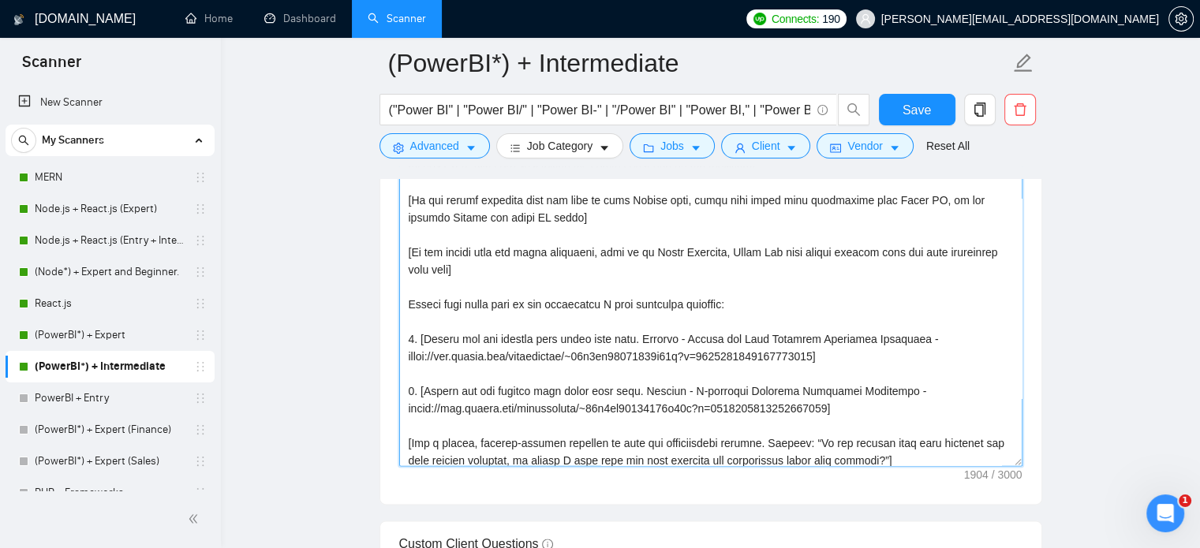
click at [555, 312] on textarea "Cover letter template:" at bounding box center [710, 288] width 623 height 355
click at [574, 302] on textarea "Cover letter template:" at bounding box center [710, 288] width 623 height 355
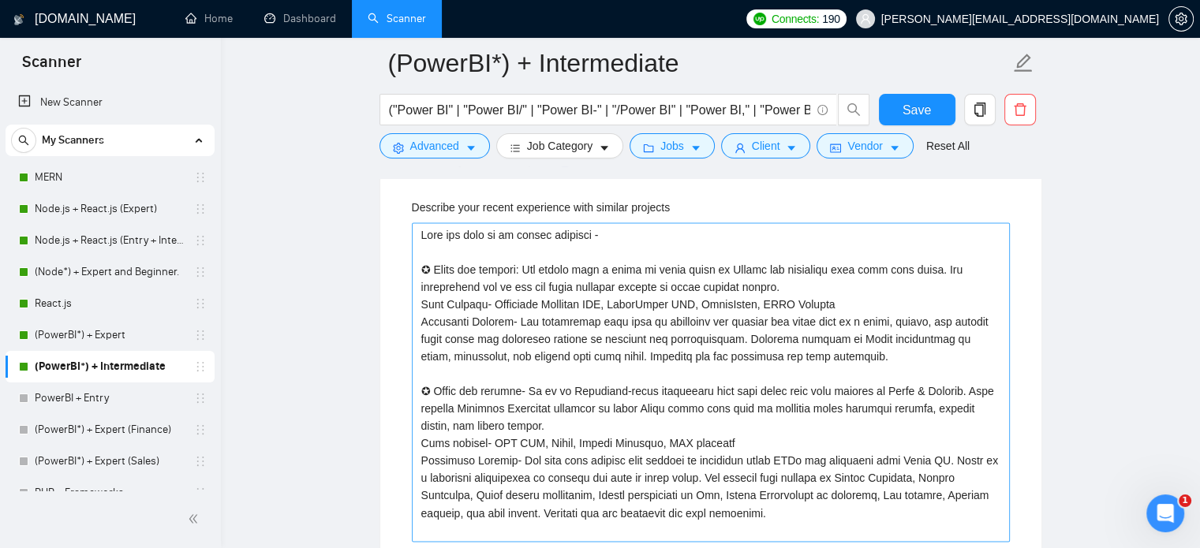
scroll to position [2491, 0]
drag, startPoint x: 418, startPoint y: 235, endPoint x: 865, endPoint y: 526, distance: 532.8
click at [865, 526] on projects "Describe your recent experience with similar projects" at bounding box center [711, 382] width 598 height 320
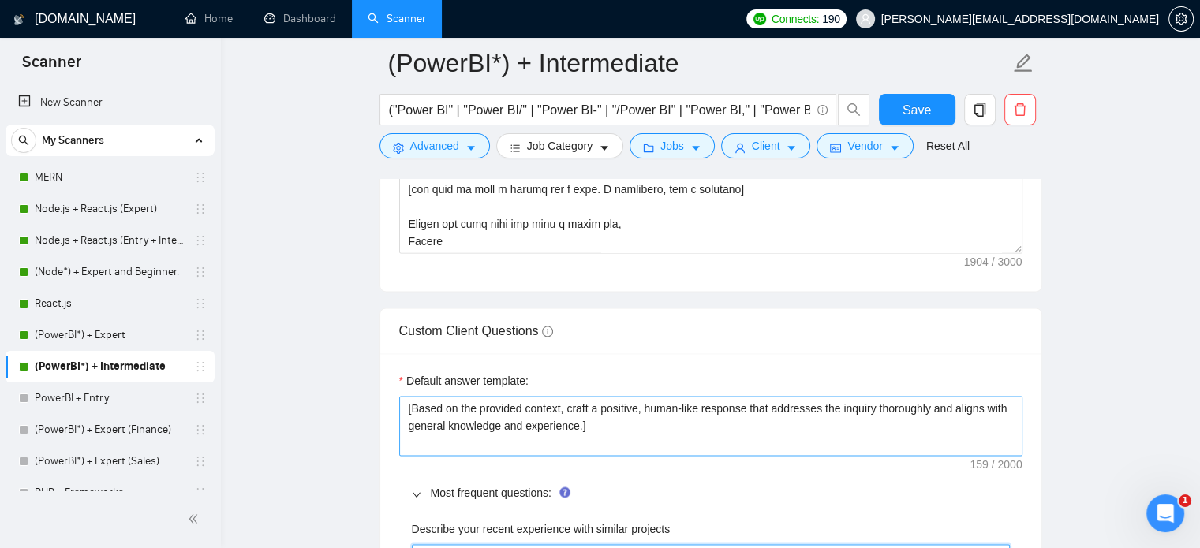
scroll to position [2169, 0]
click at [591, 424] on textarea "[Based on the provided context, craft a positive, human-like response that addr…" at bounding box center [710, 425] width 623 height 60
